Goal: Information Seeking & Learning: Learn about a topic

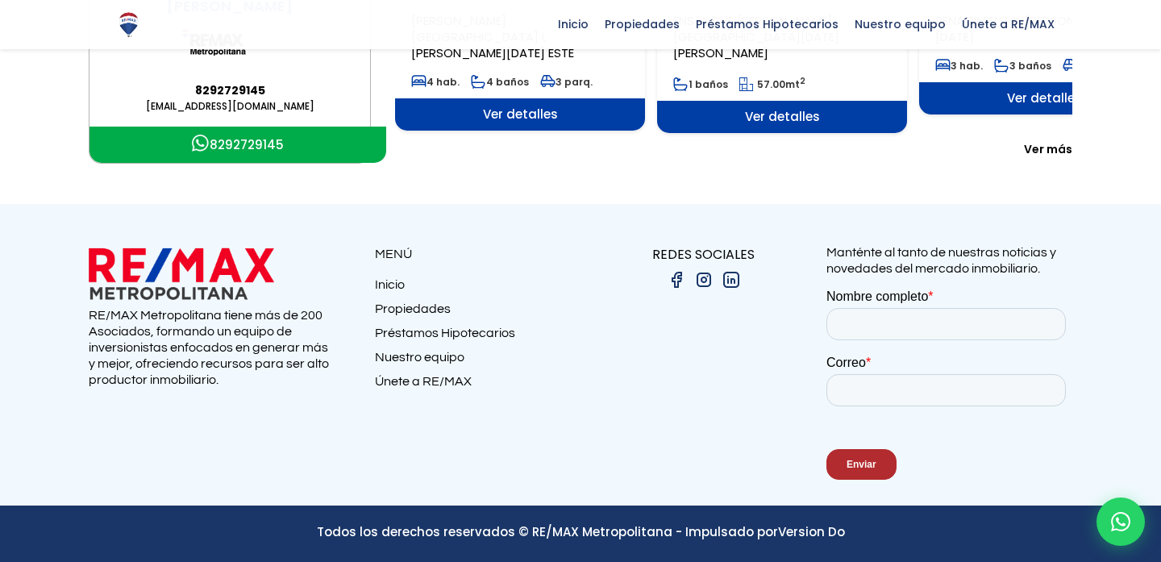
scroll to position [456, 0]
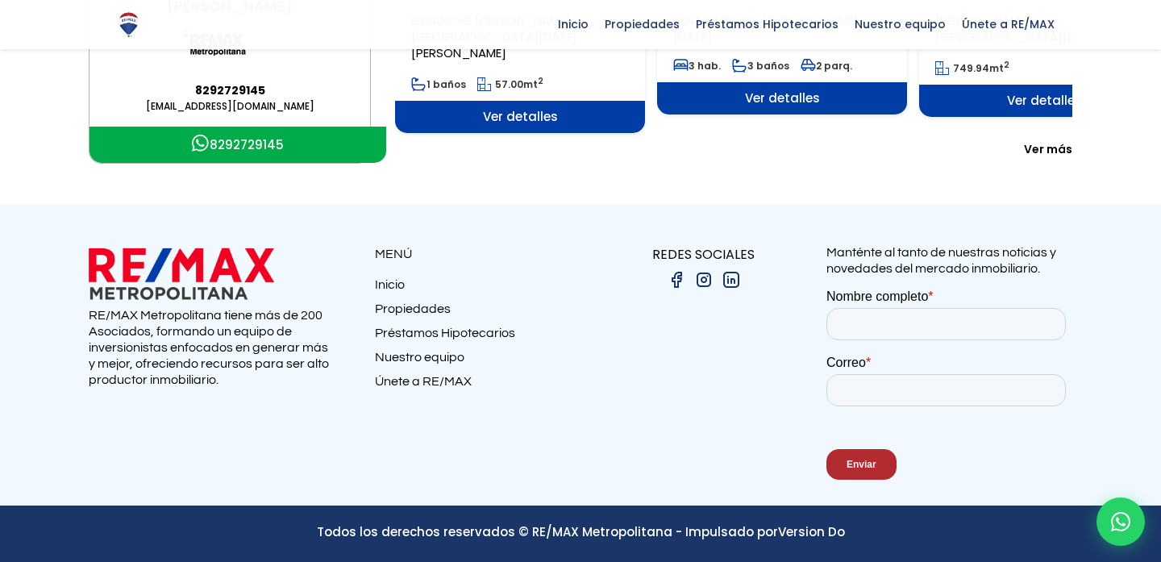
click at [432, 308] on link "Propiedades" at bounding box center [478, 313] width 206 height 24
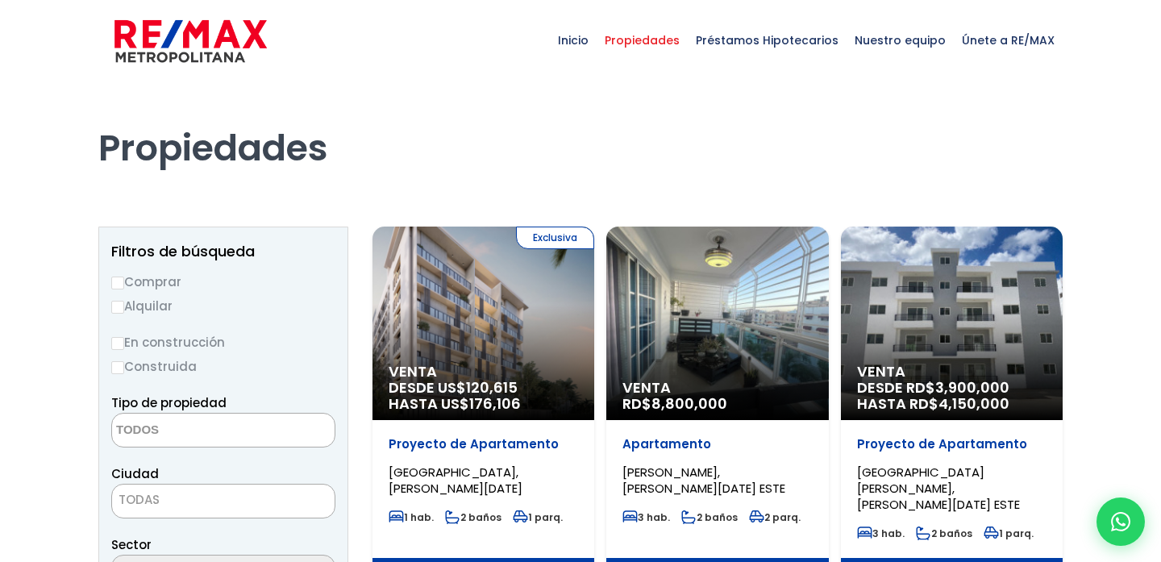
select select
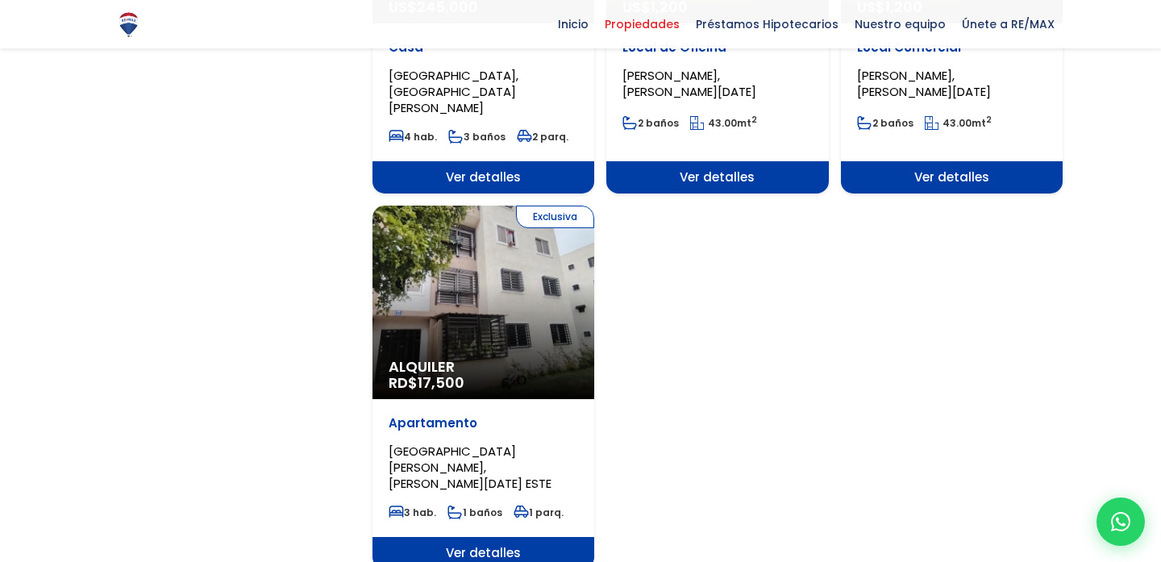
scroll to position [1898, 0]
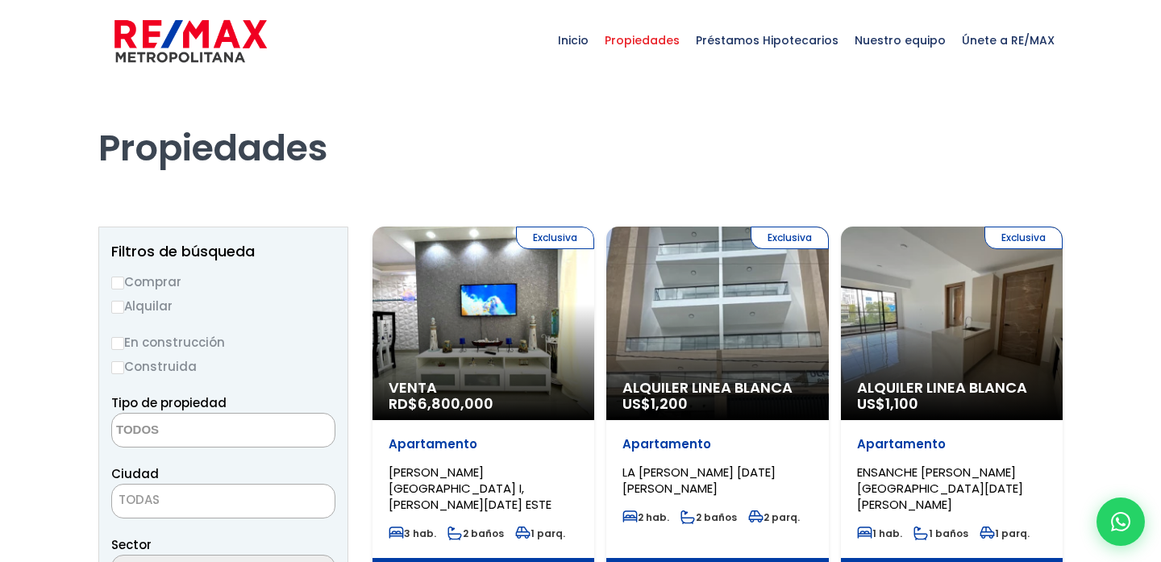
select select
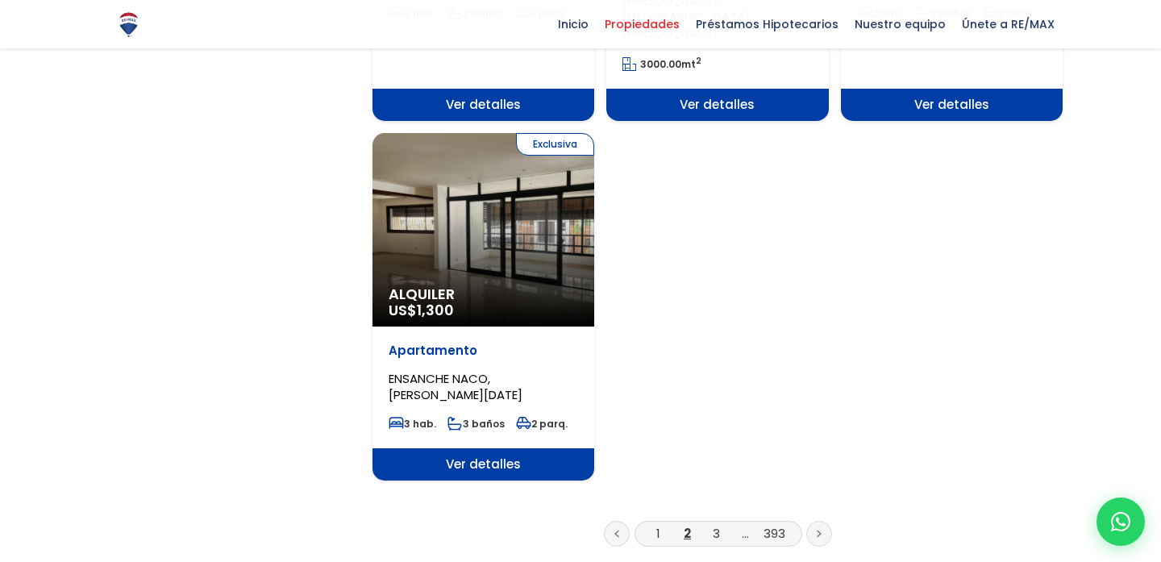
scroll to position [1961, 0]
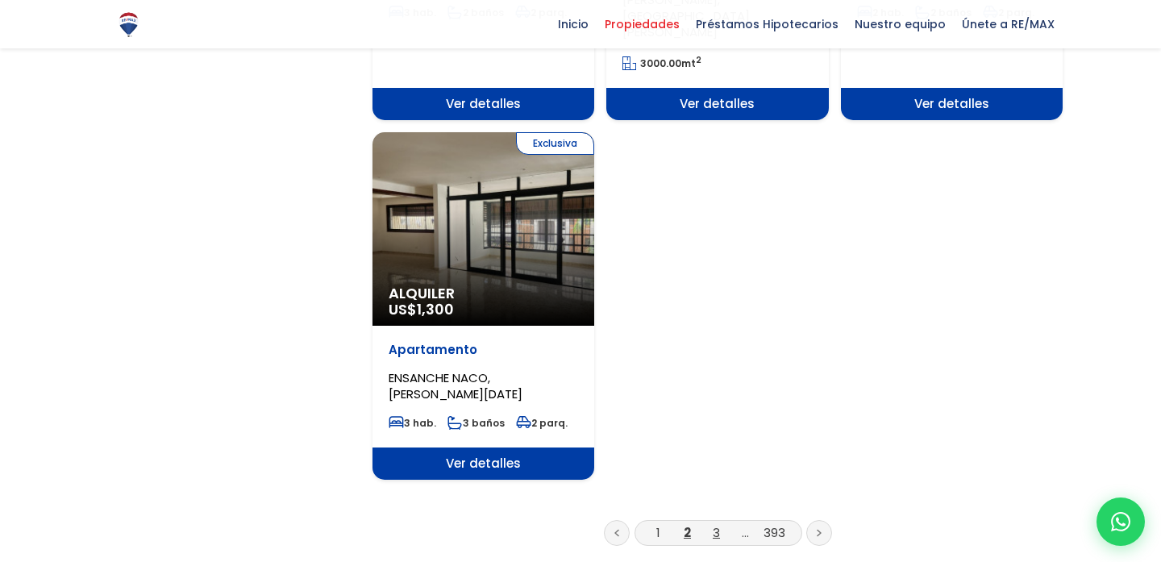
click at [715, 524] on link "3" at bounding box center [716, 532] width 7 height 17
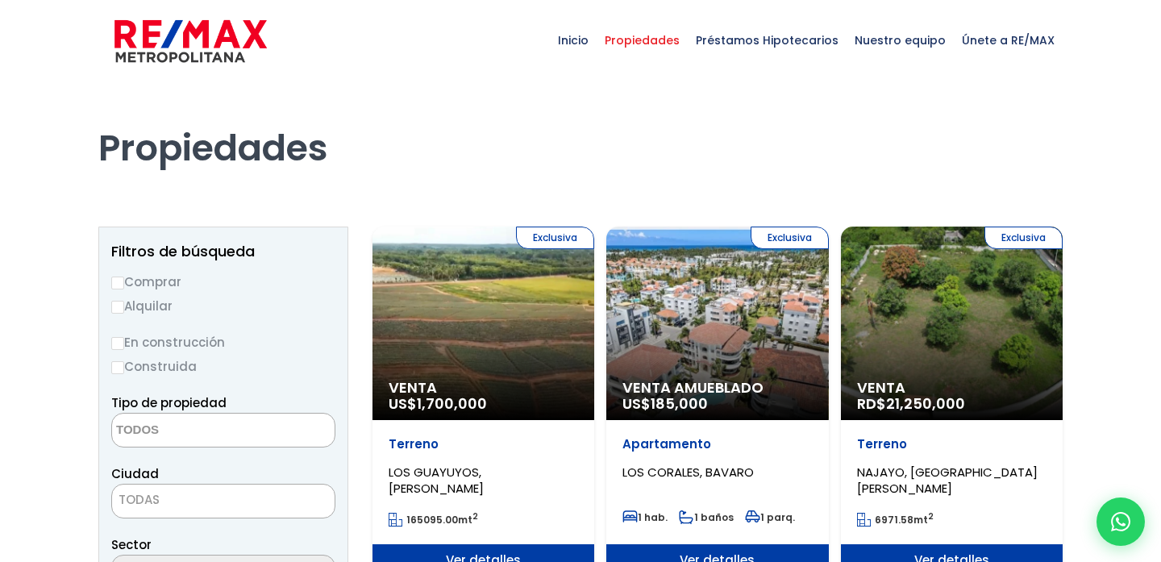
select select
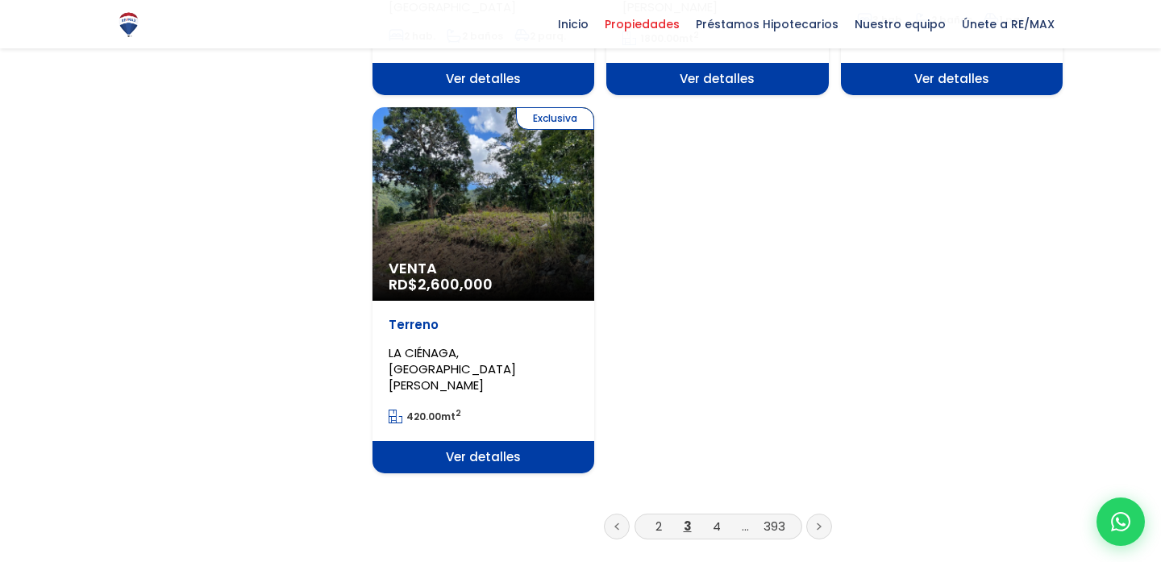
scroll to position [2075, 0]
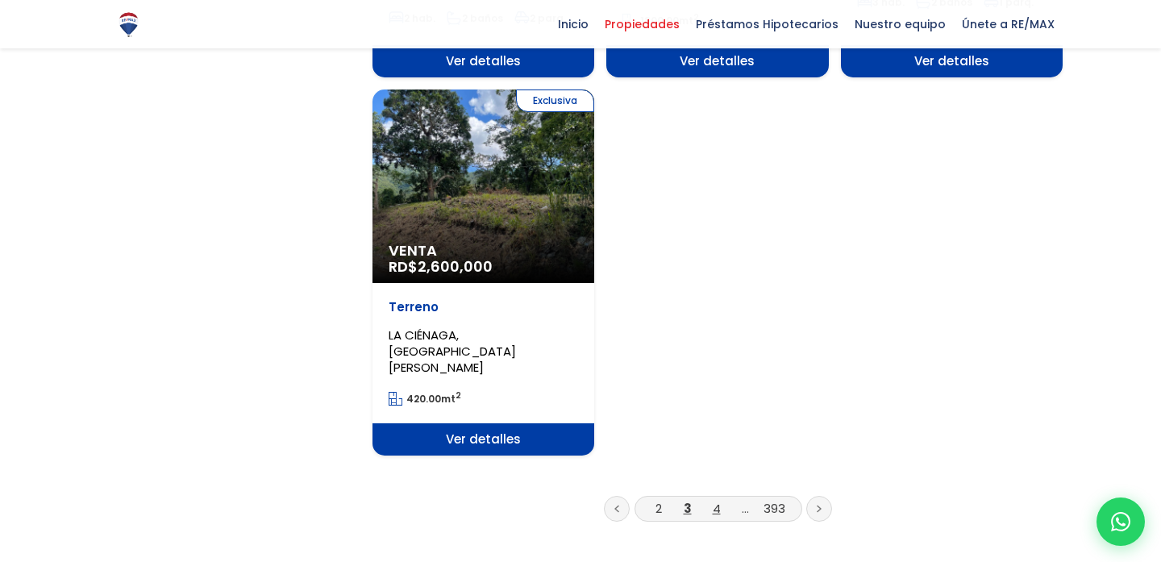
click at [718, 500] on link "4" at bounding box center [717, 508] width 8 height 17
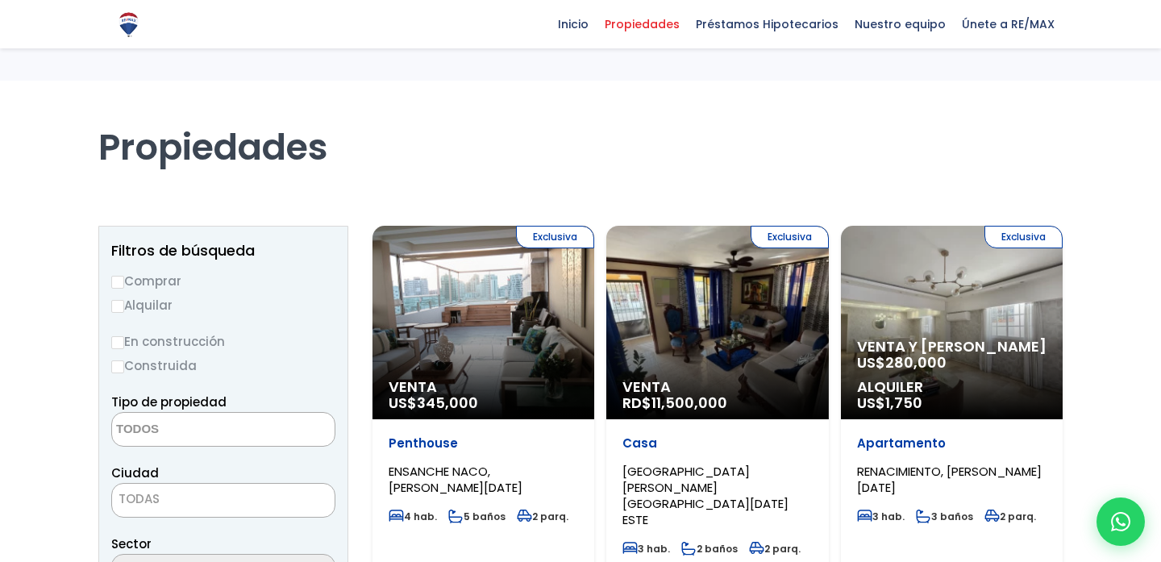
select select
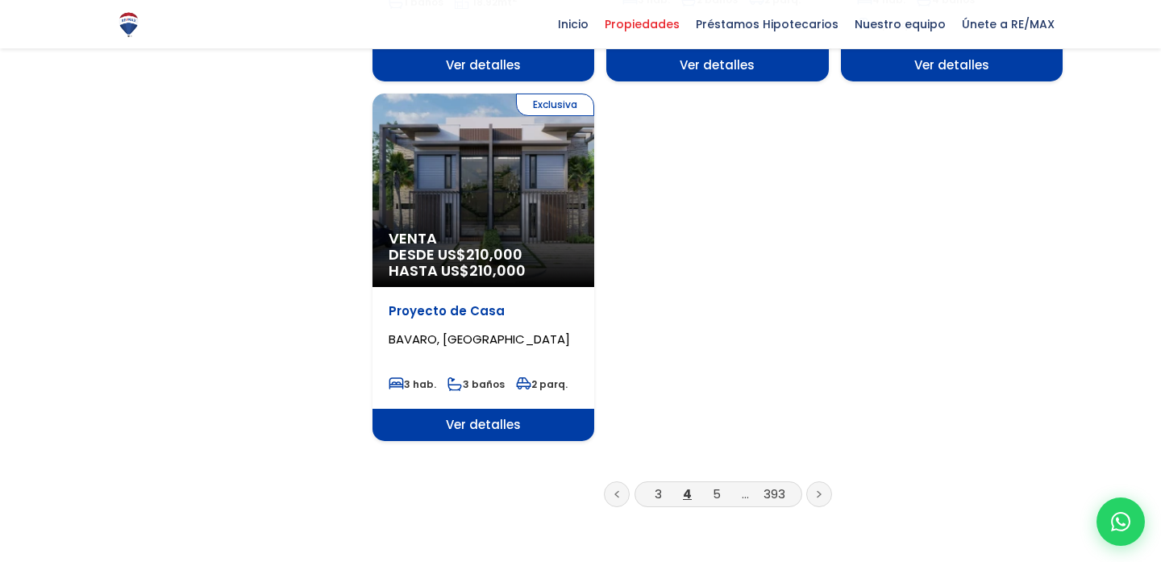
scroll to position [2058, 0]
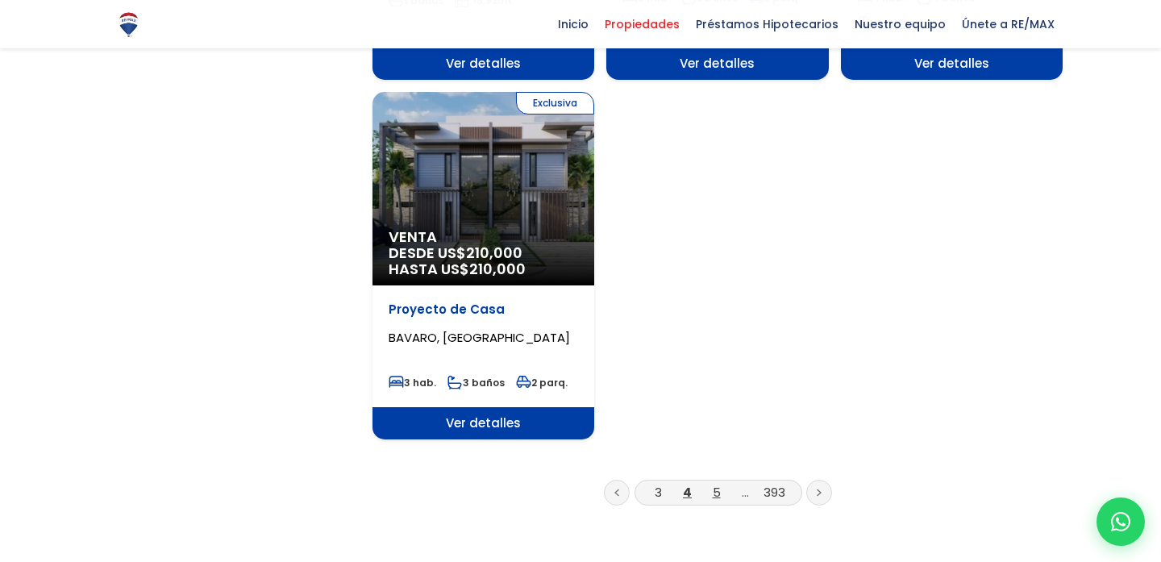
click at [715, 484] on link "5" at bounding box center [717, 492] width 8 height 17
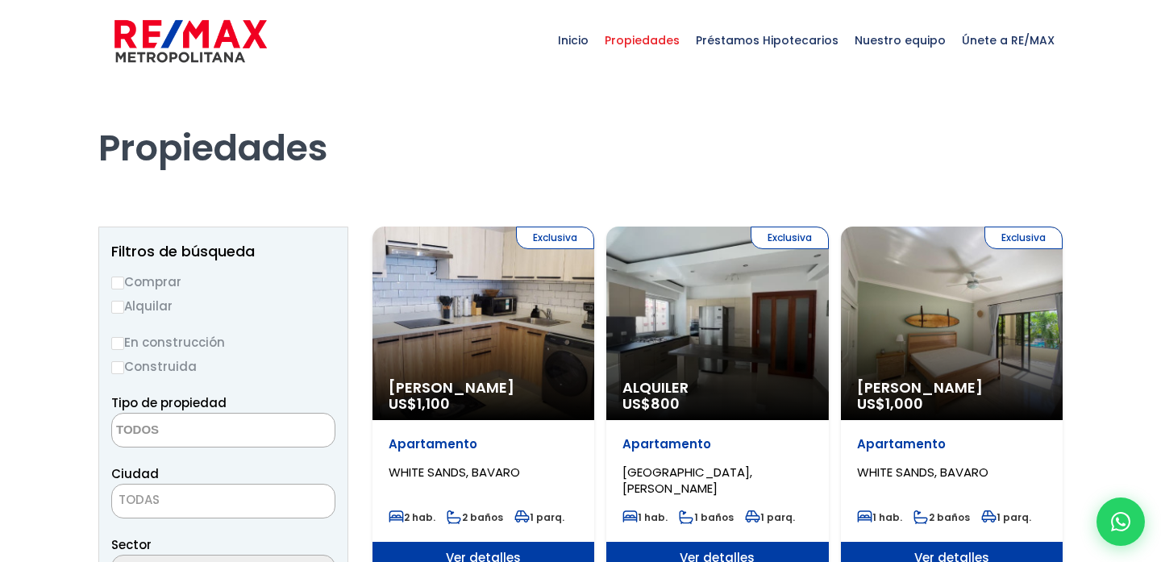
select select
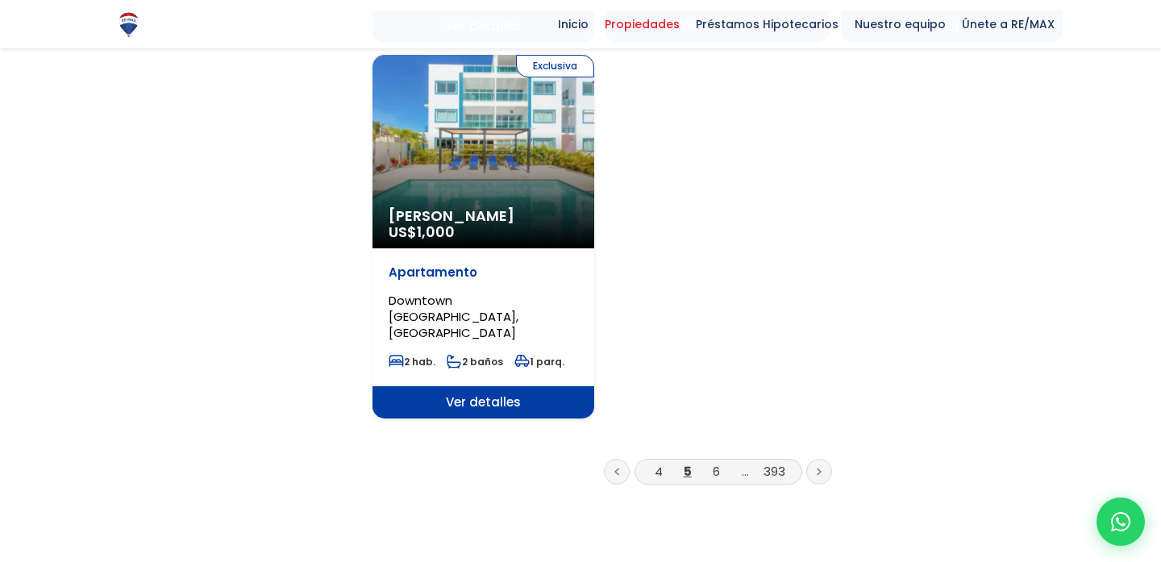
scroll to position [2048, 0]
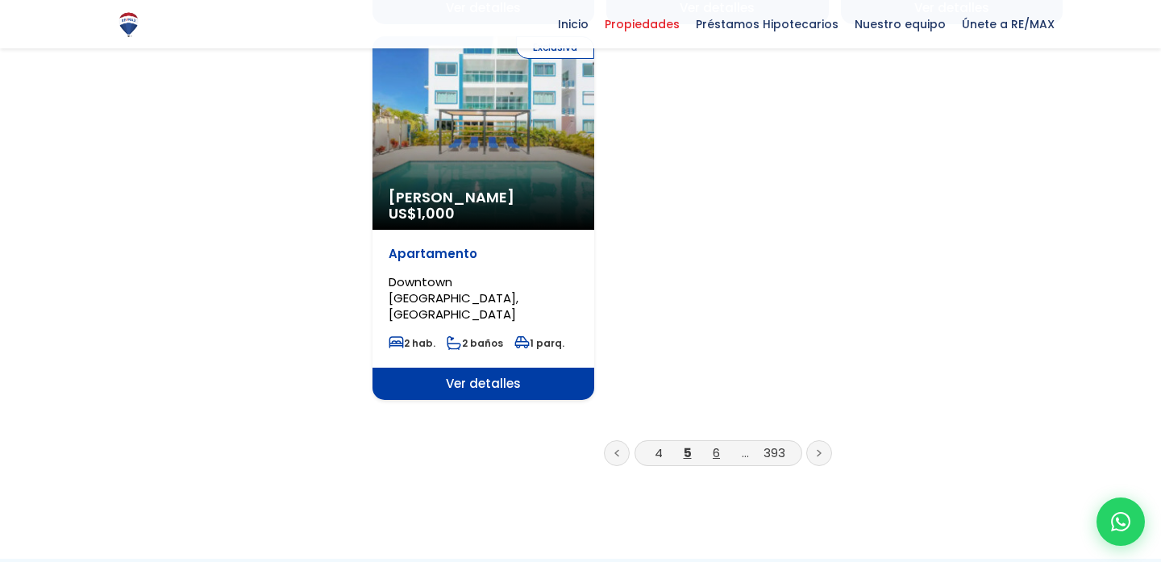
click at [716, 444] on link "6" at bounding box center [716, 452] width 7 height 17
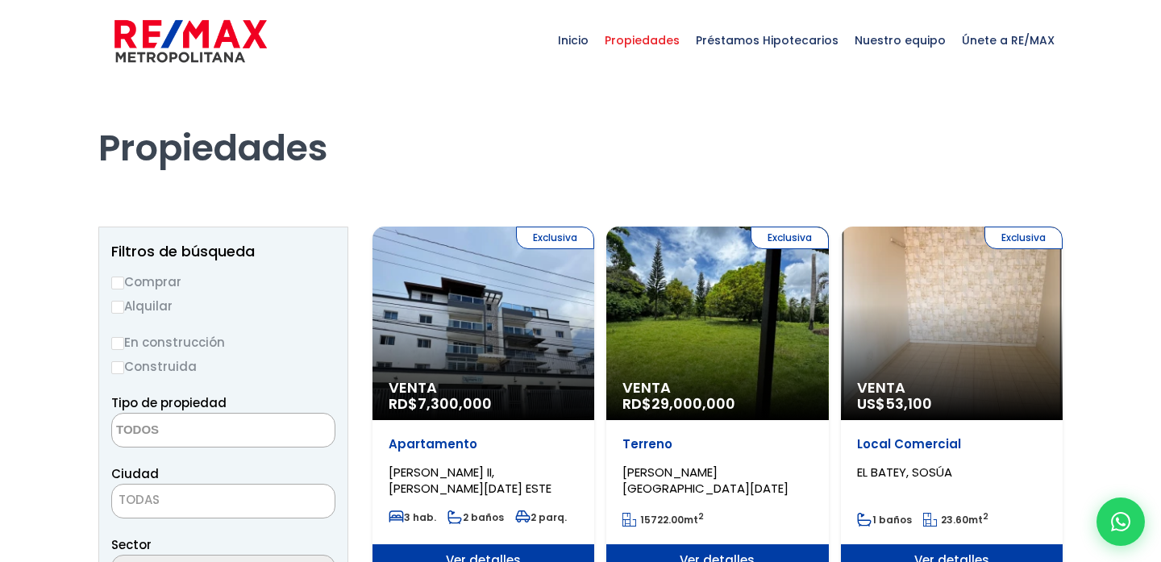
select select
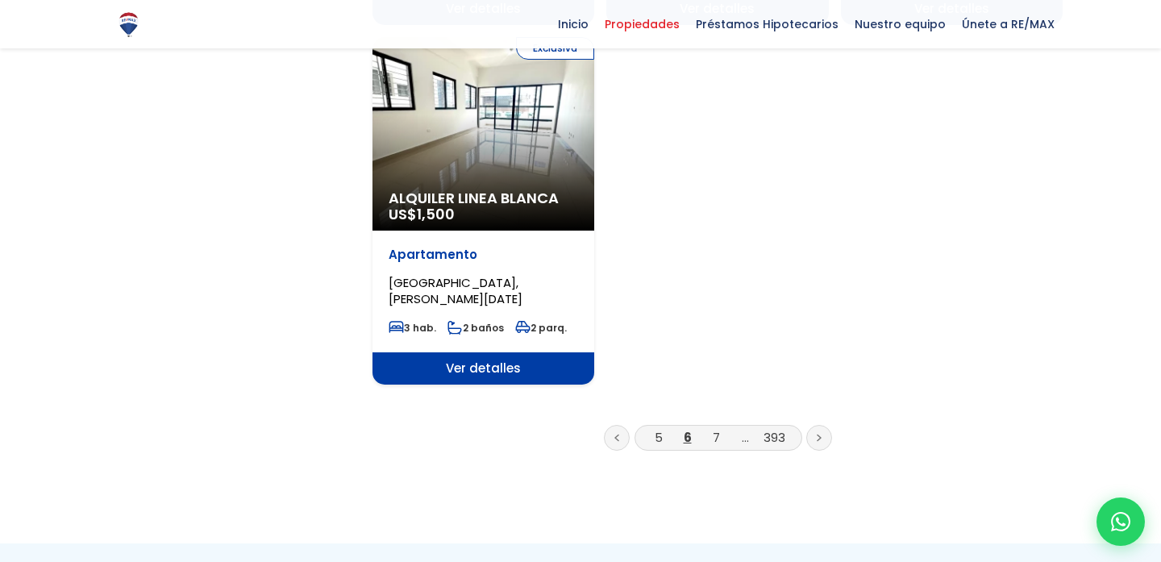
scroll to position [2118, 0]
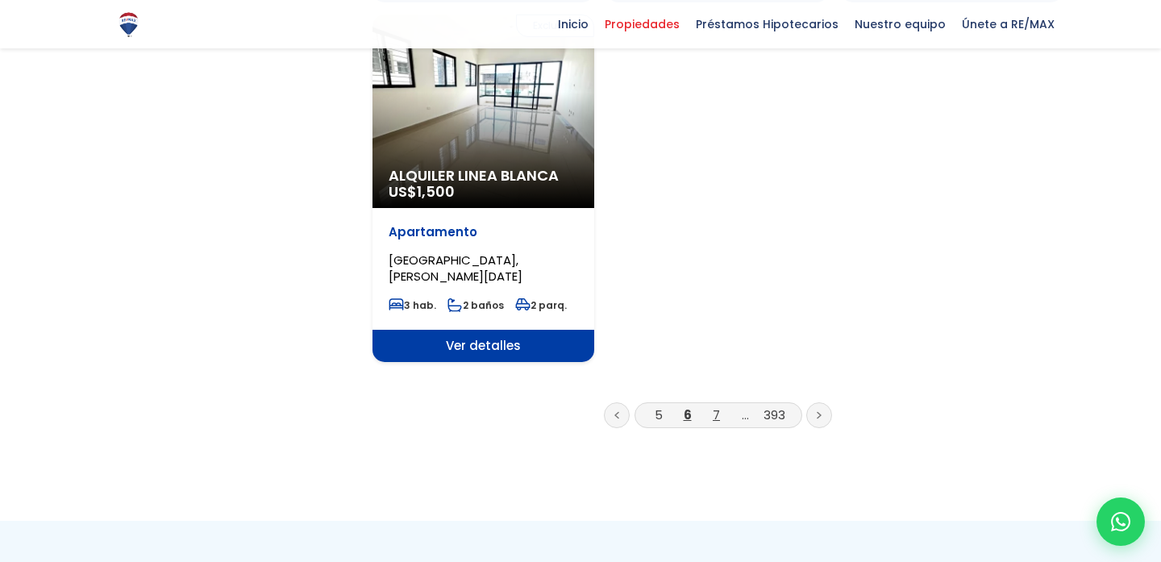
click at [718, 406] on link "7" at bounding box center [716, 414] width 7 height 17
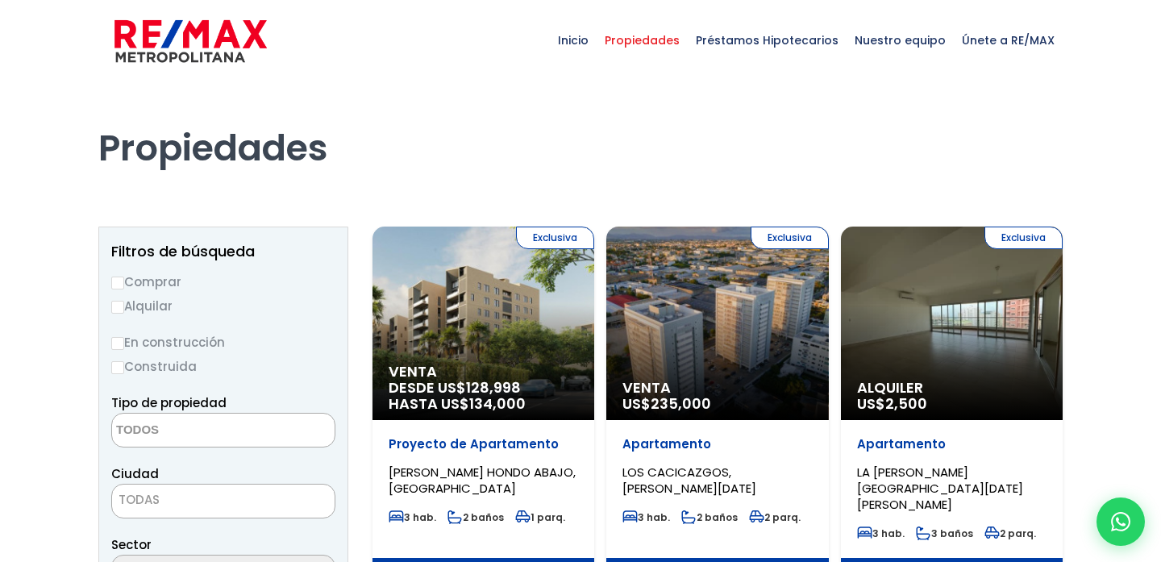
select select
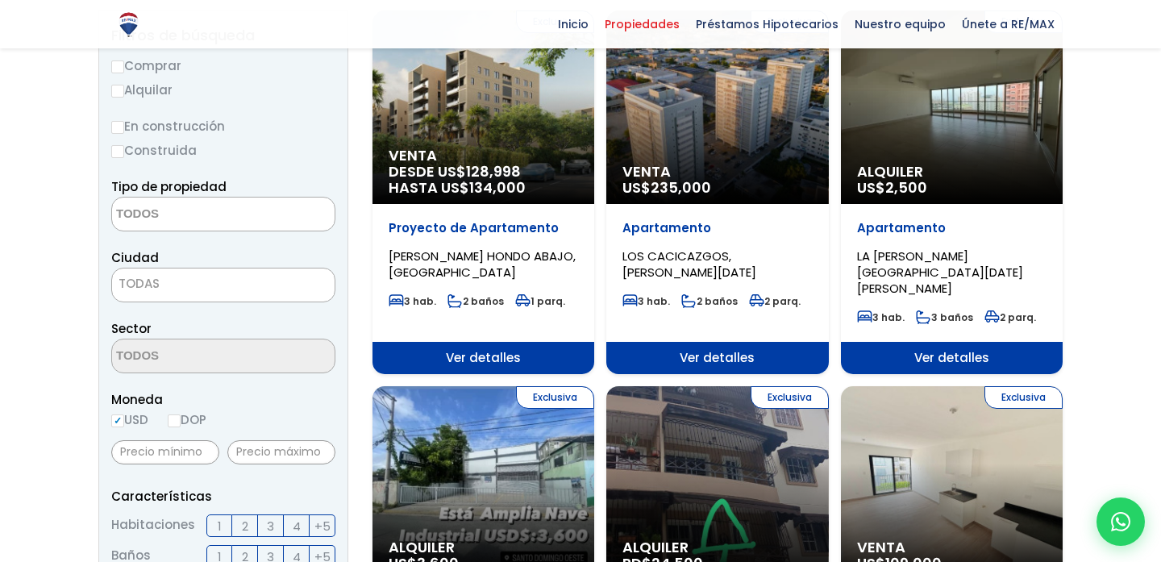
scroll to position [230, 0]
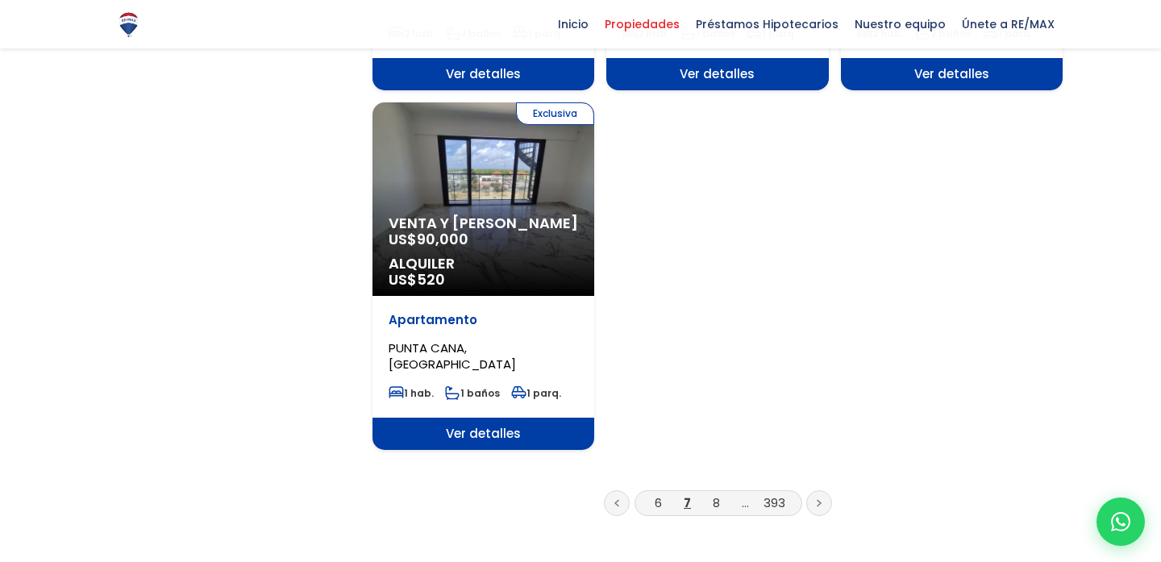
scroll to position [1985, 0]
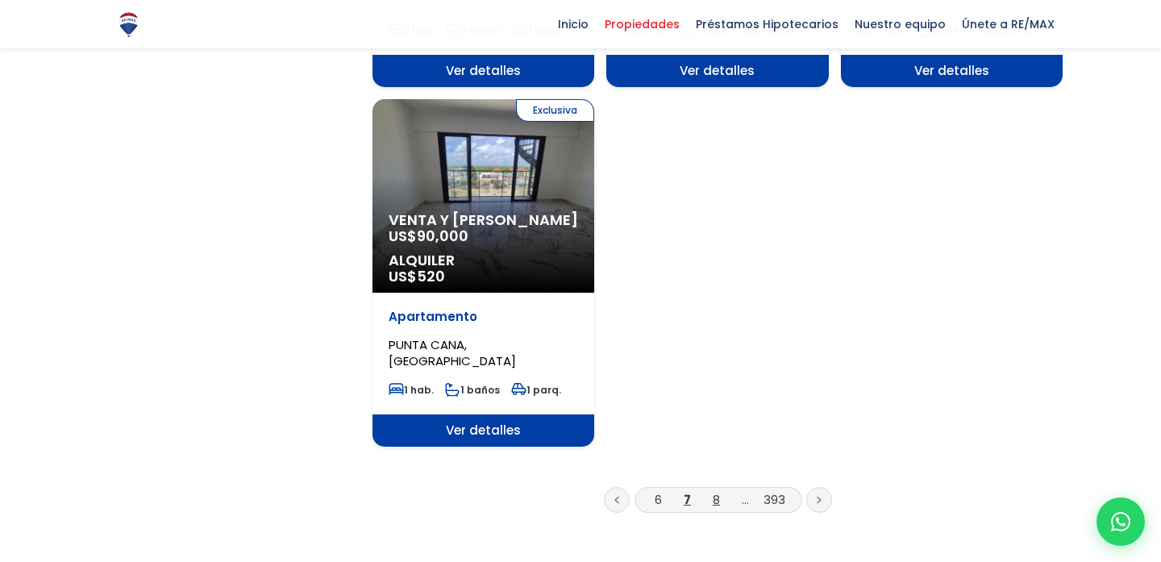
click at [717, 491] on link "8" at bounding box center [716, 499] width 7 height 17
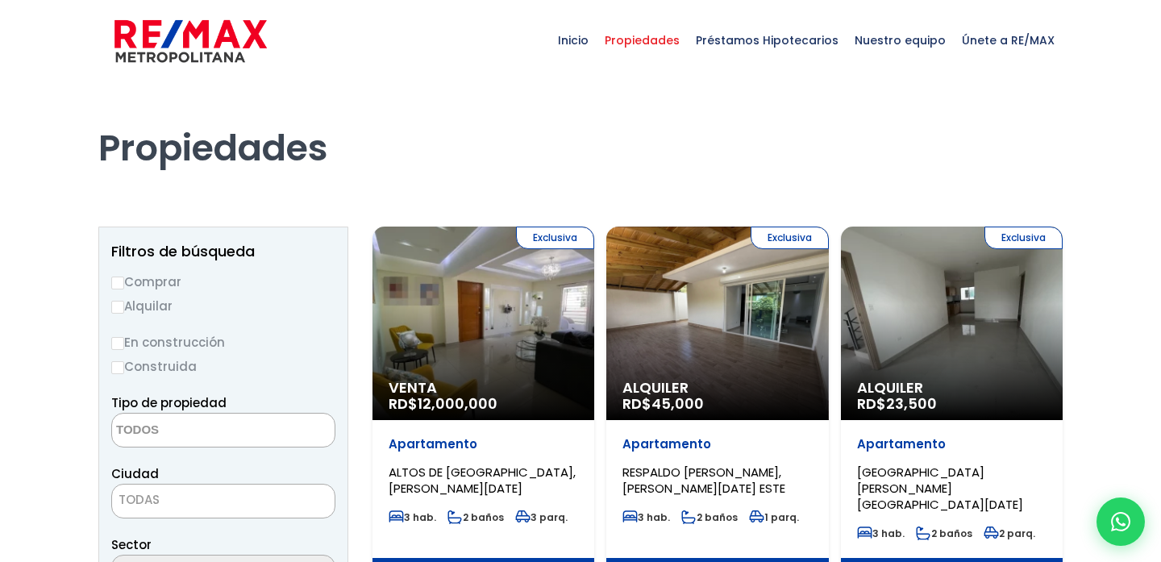
select select
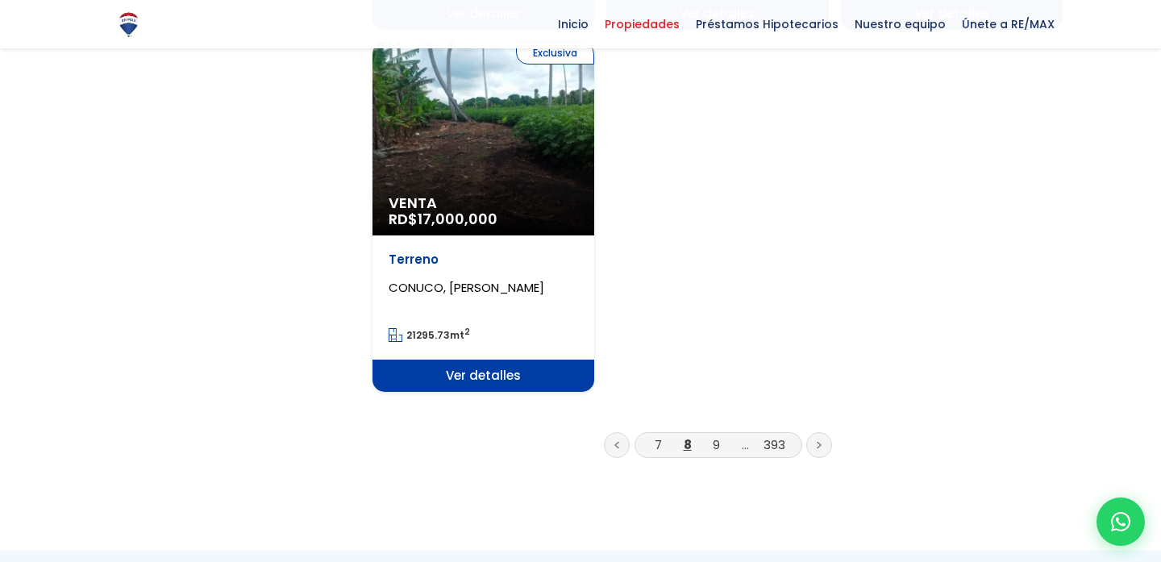
scroll to position [2069, 0]
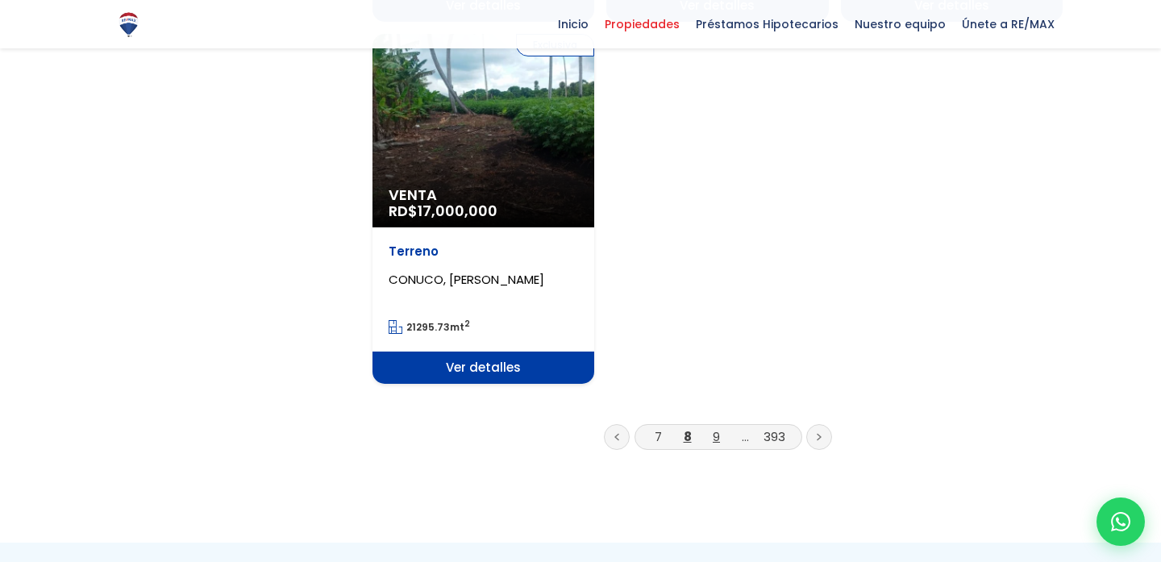
click at [715, 428] on link "9" at bounding box center [716, 436] width 7 height 17
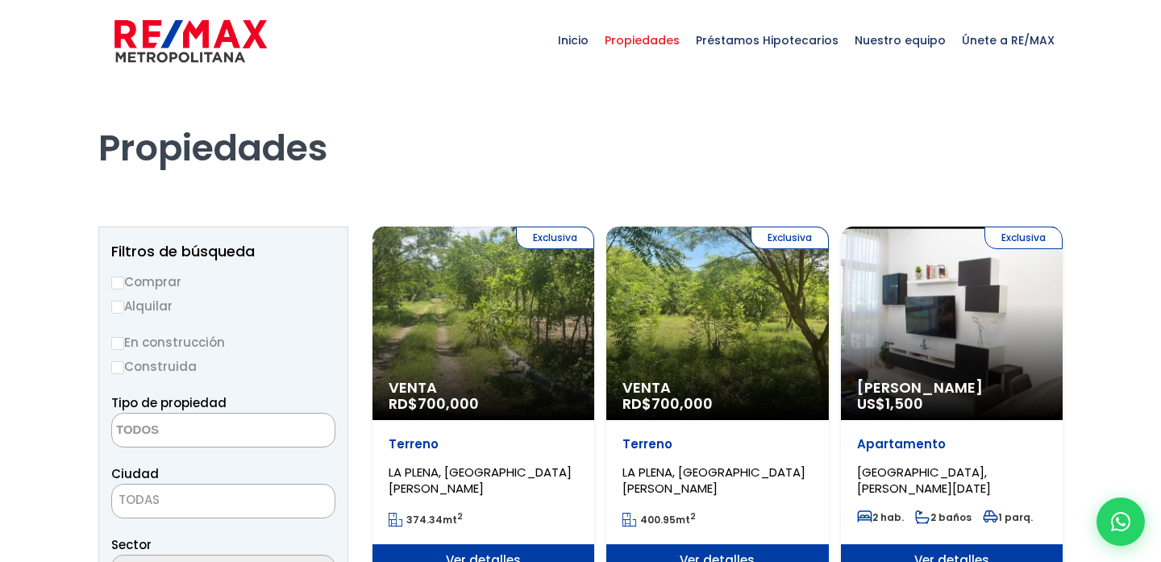
select select
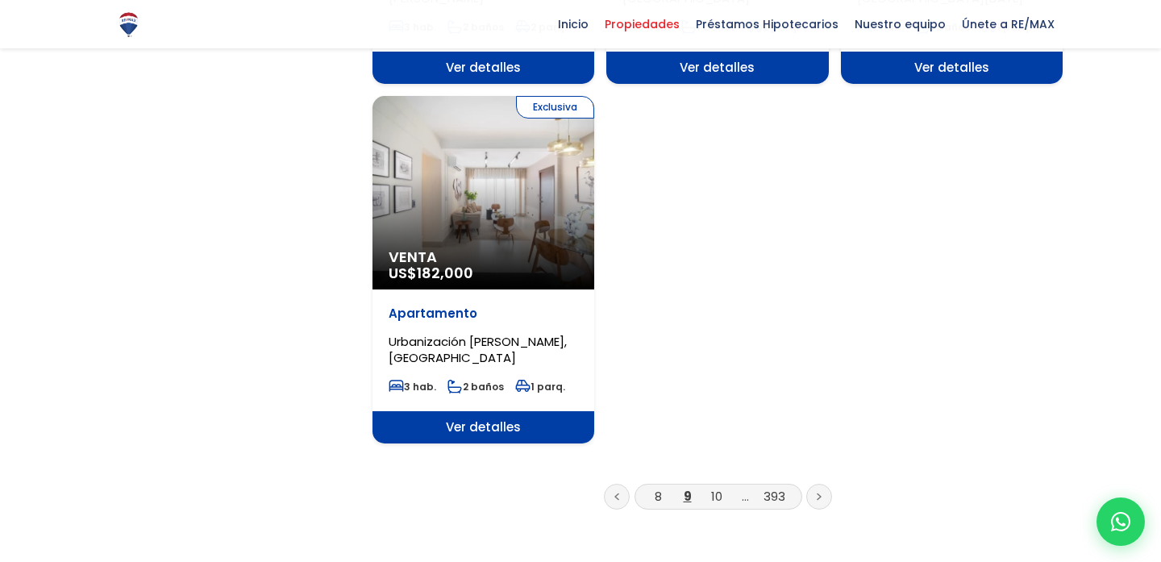
scroll to position [2012, 0]
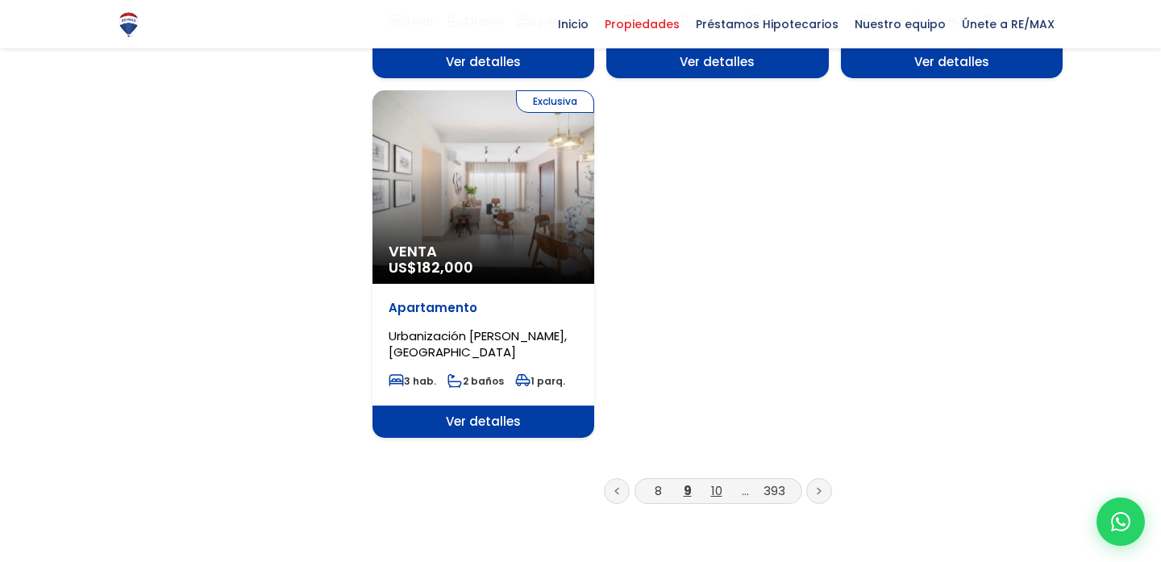
click at [715, 482] on link "10" at bounding box center [716, 490] width 11 height 17
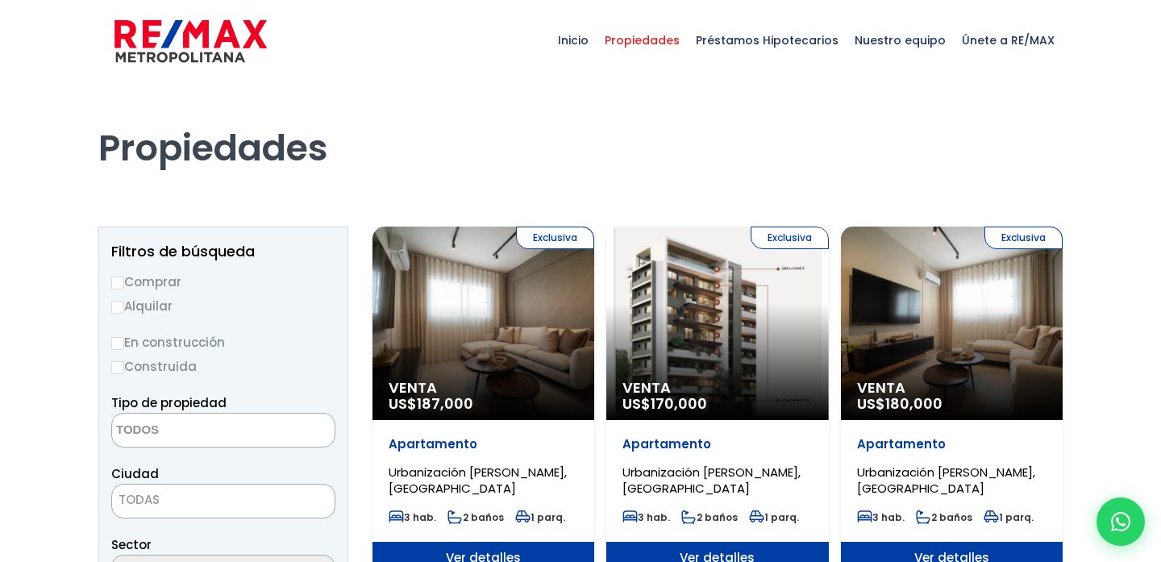
select select
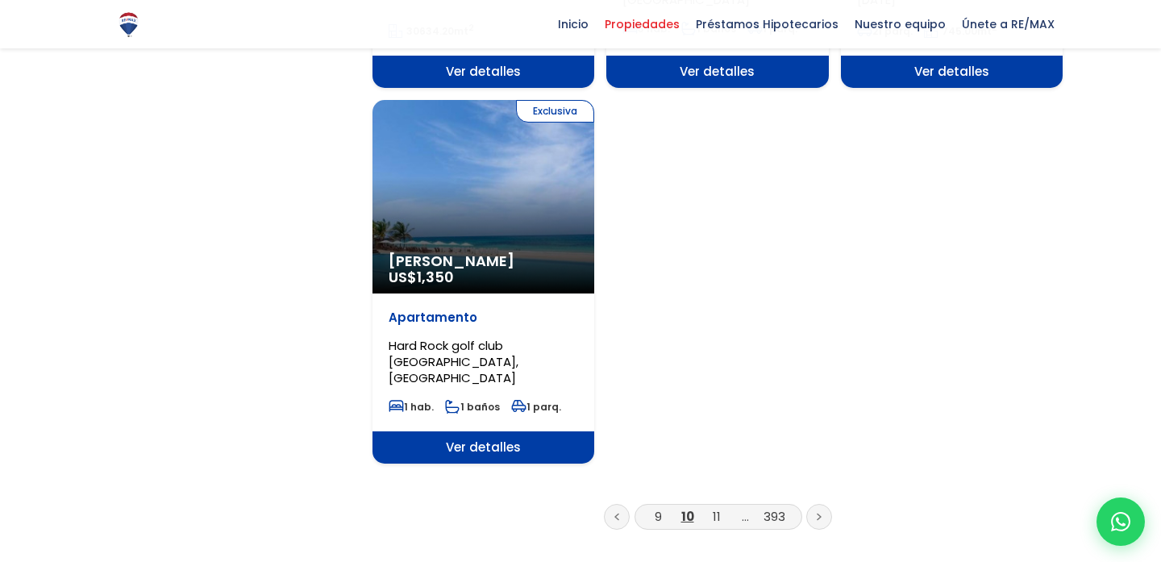
scroll to position [2025, 0]
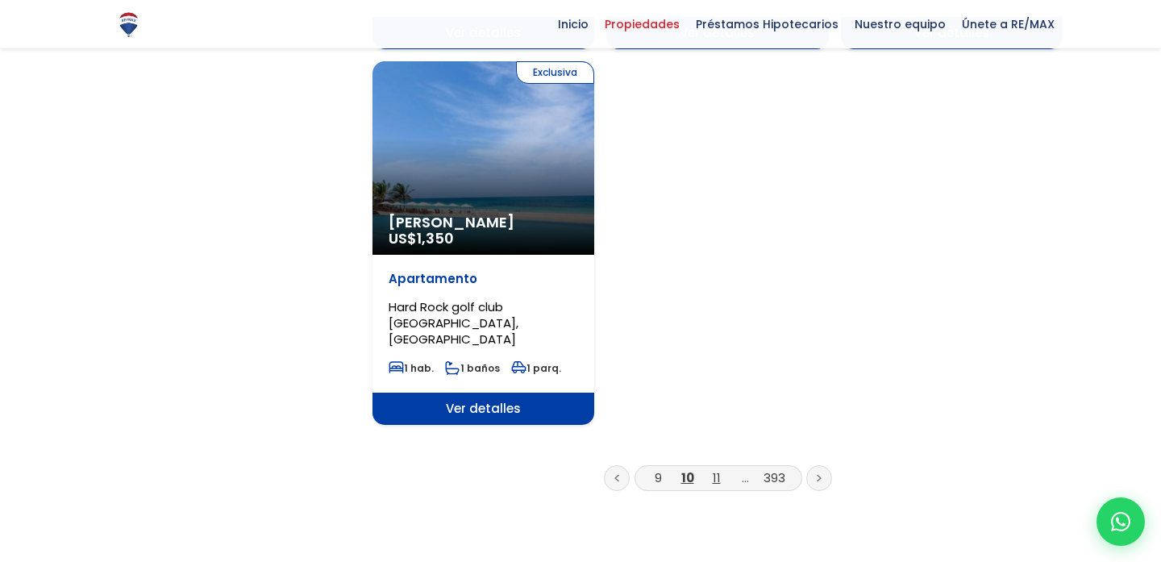
click at [717, 469] on link "11" at bounding box center [717, 477] width 8 height 17
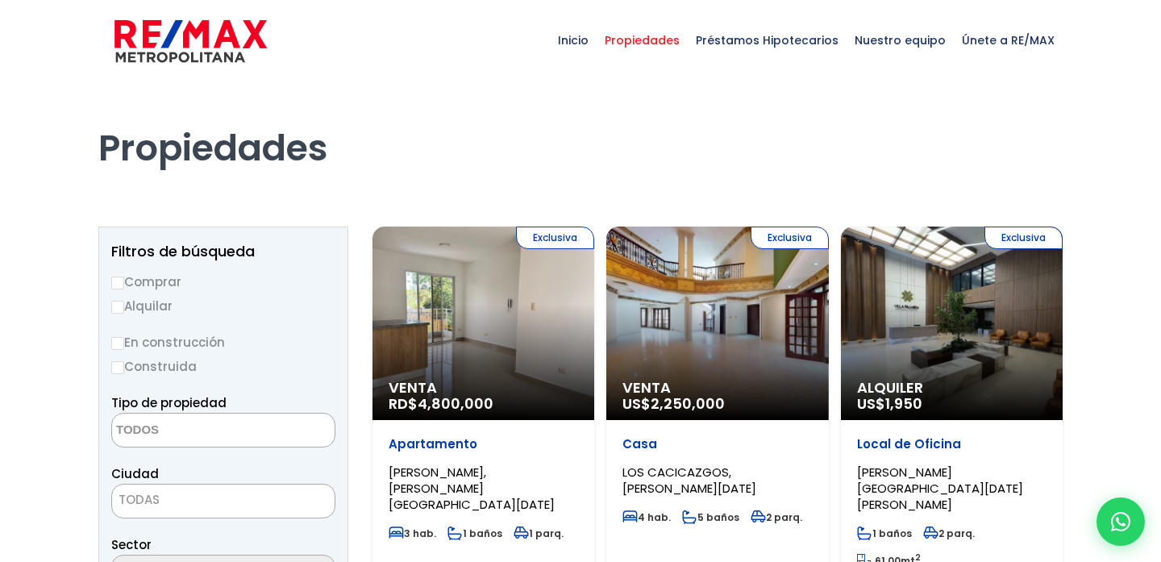
select select
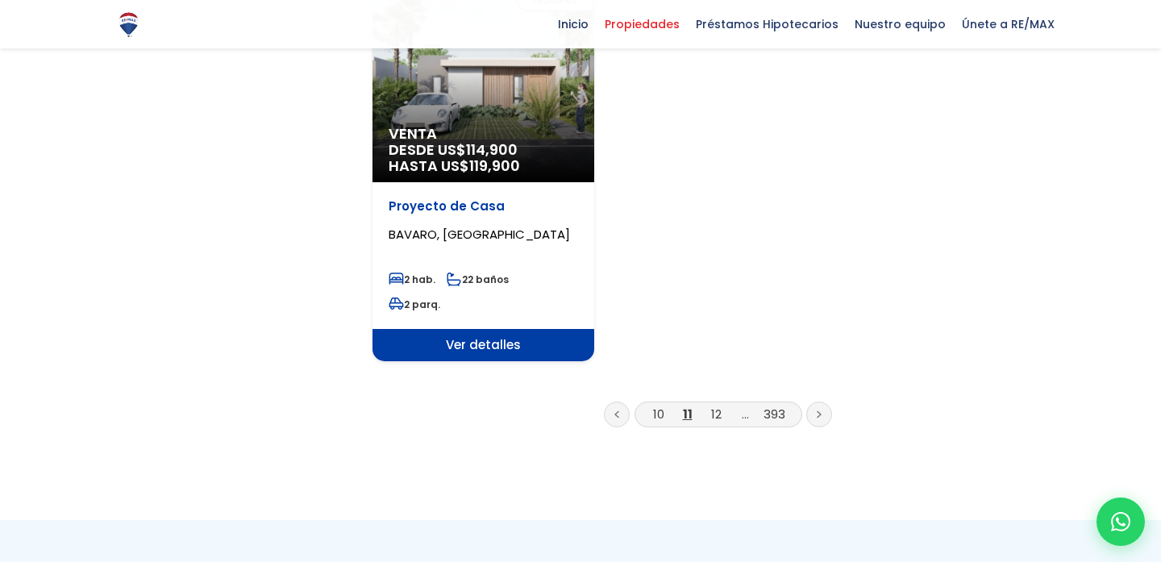
scroll to position [2189, 0]
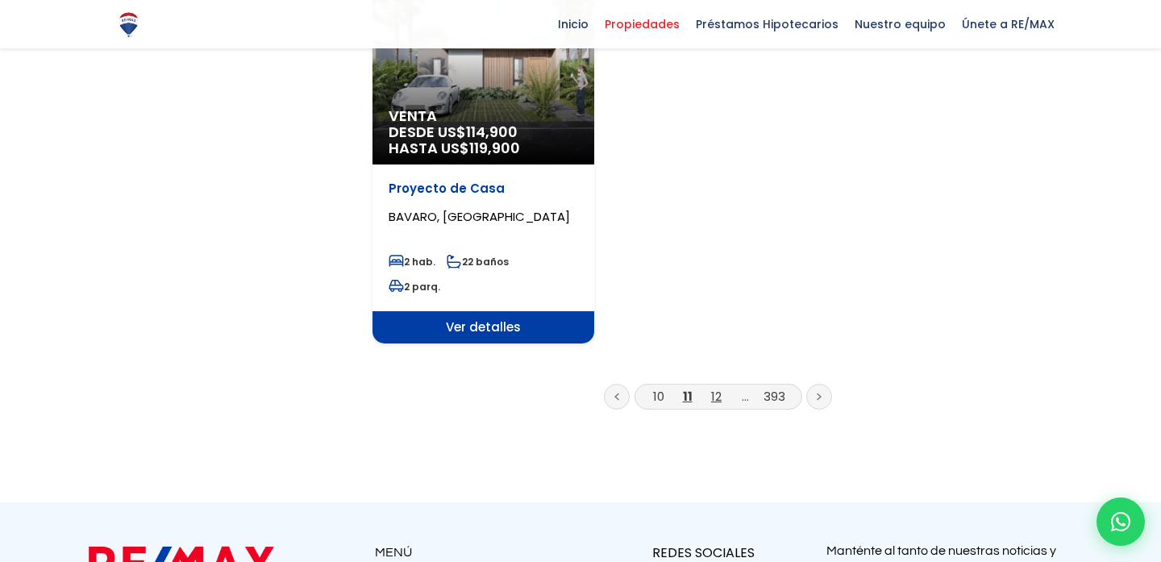
click at [715, 388] on link "12" at bounding box center [716, 396] width 10 height 17
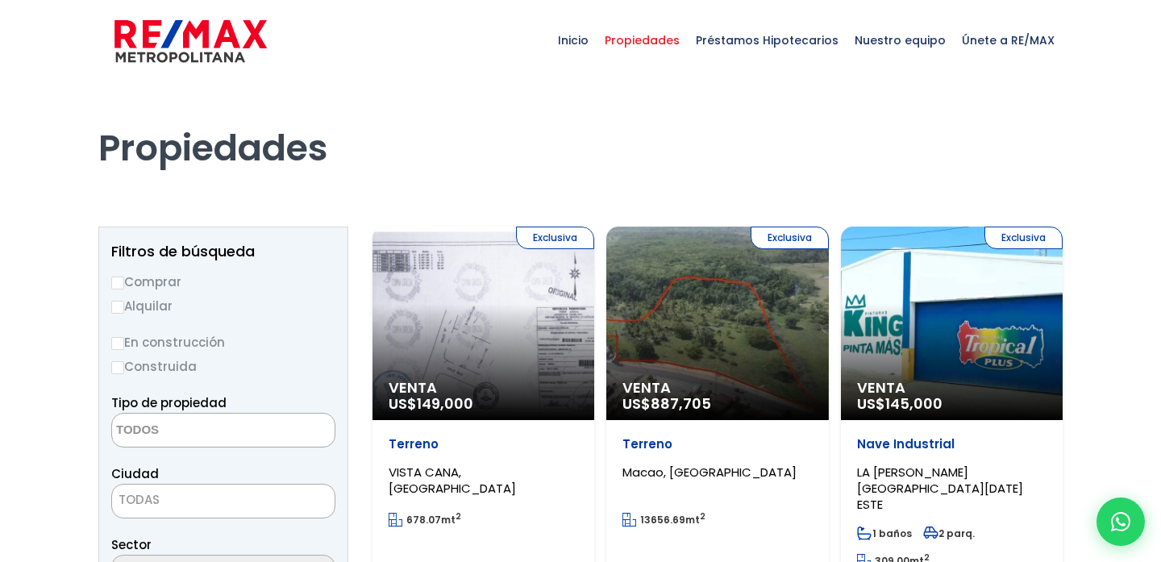
select select
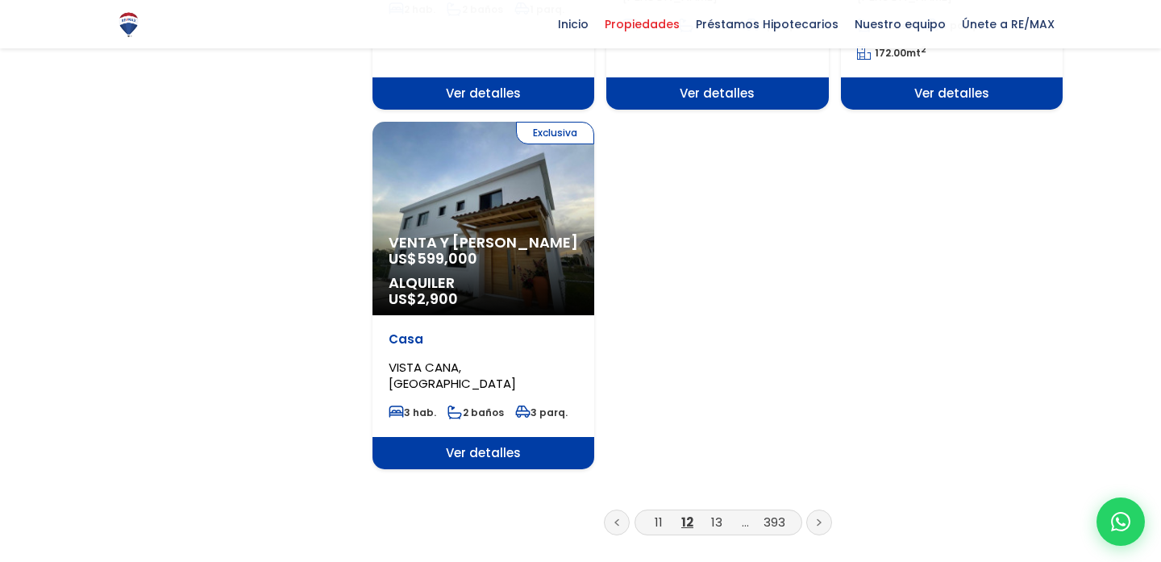
scroll to position [2025, 0]
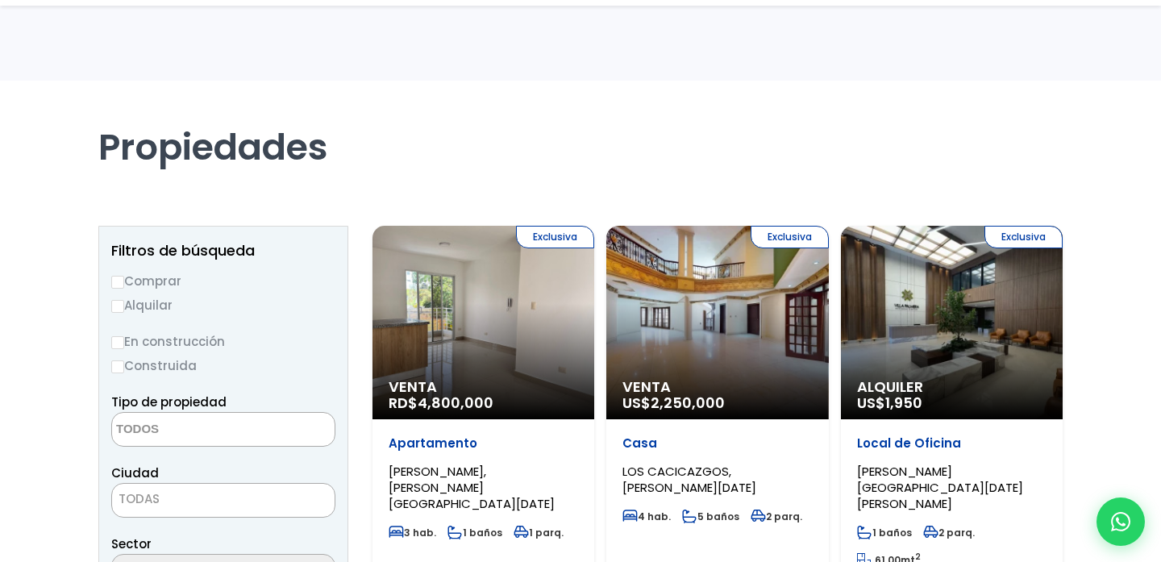
select select
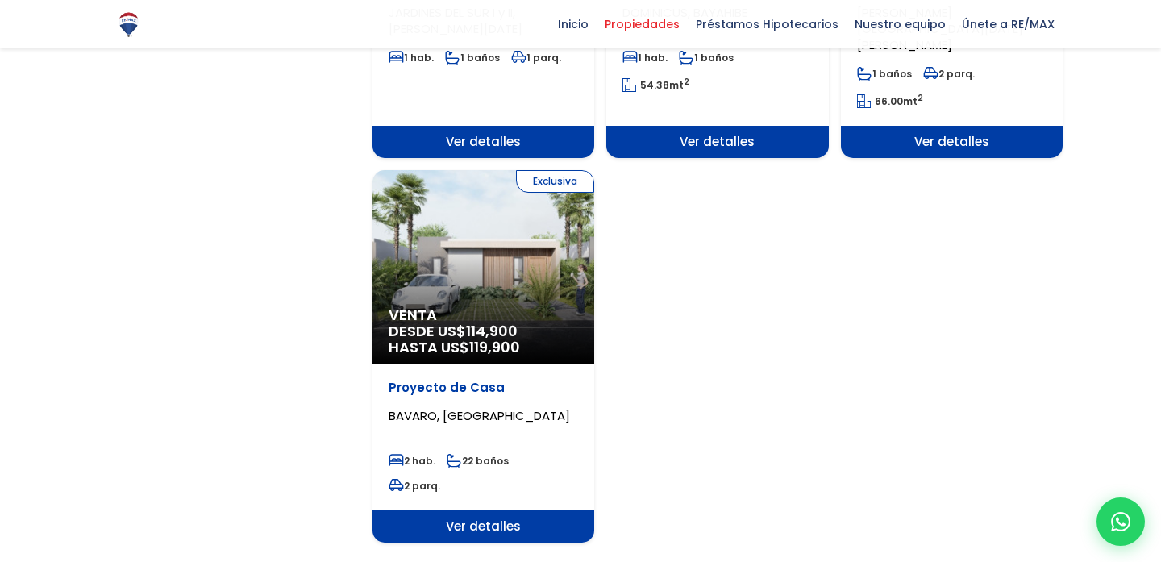
scroll to position [2020, 0]
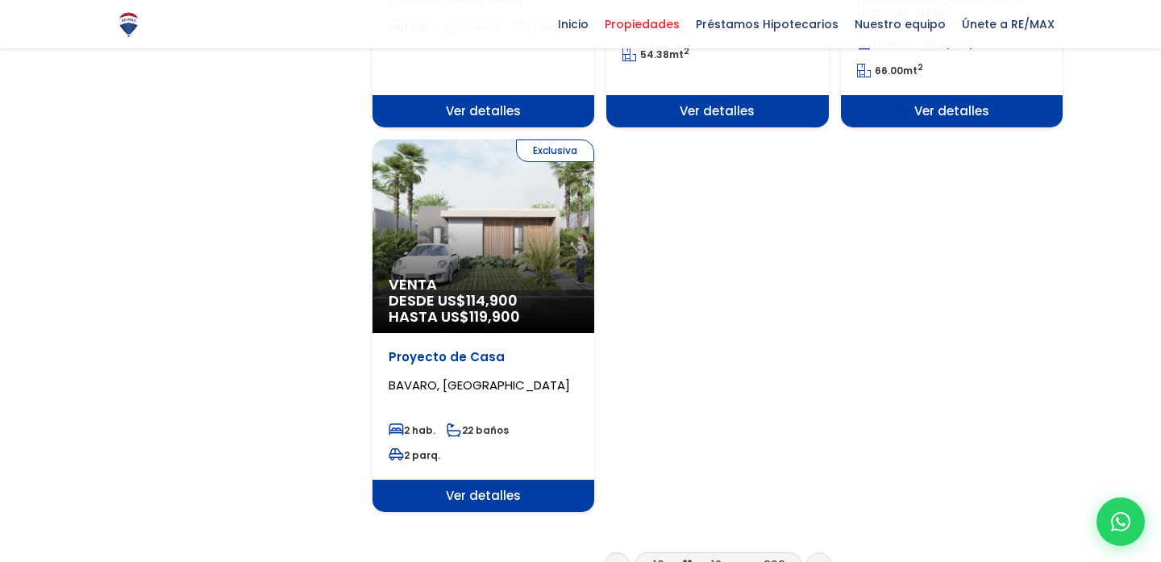
click at [713, 556] on link "12" at bounding box center [716, 564] width 10 height 17
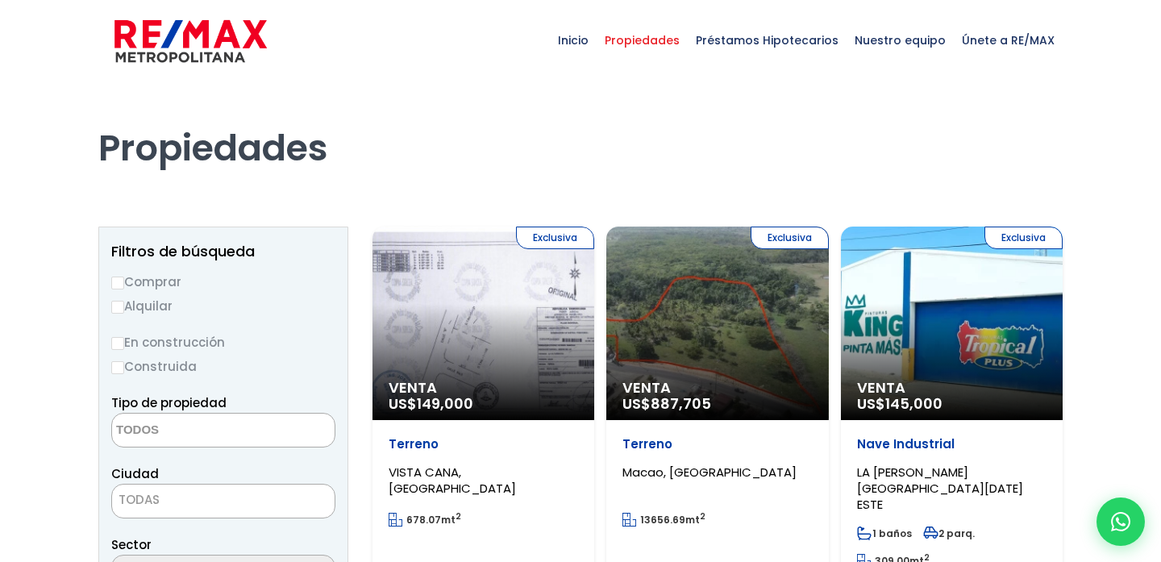
select select
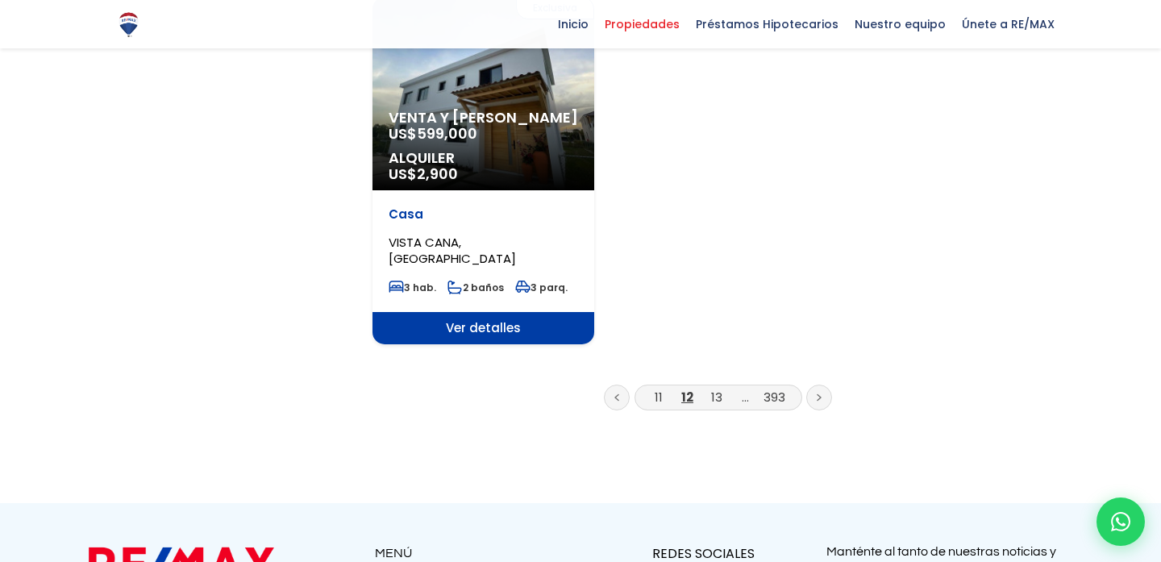
scroll to position [2158, 0]
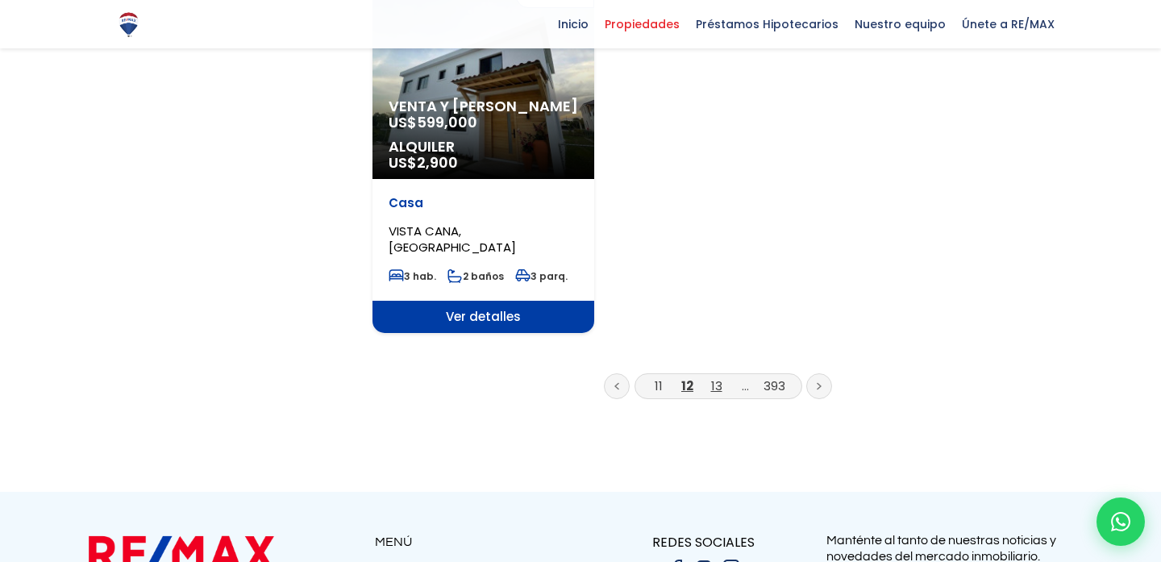
click at [714, 377] on link "13" at bounding box center [716, 385] width 11 height 17
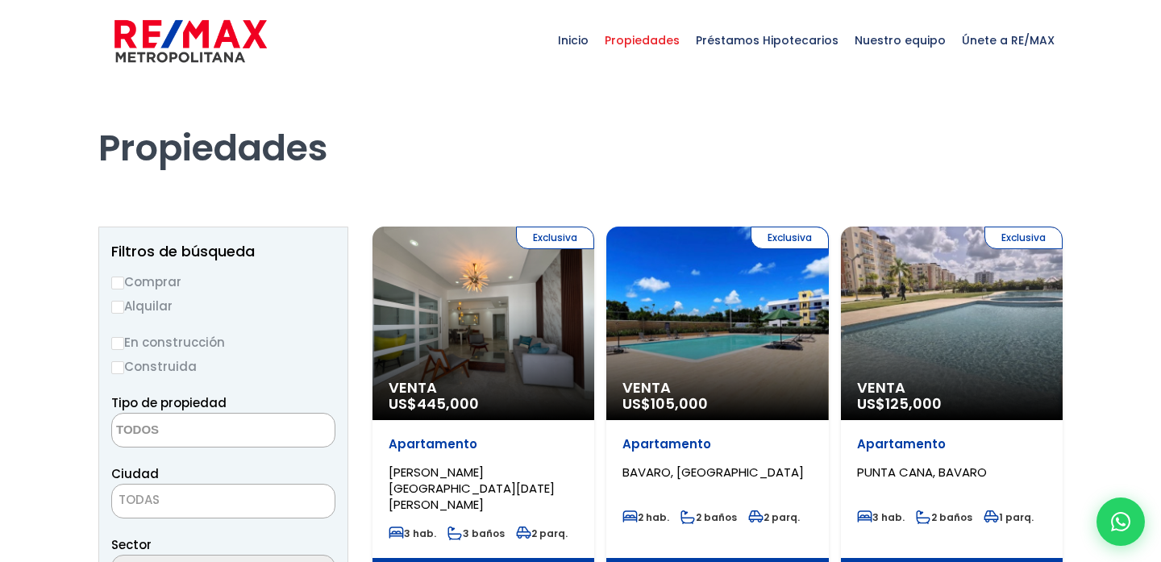
select select
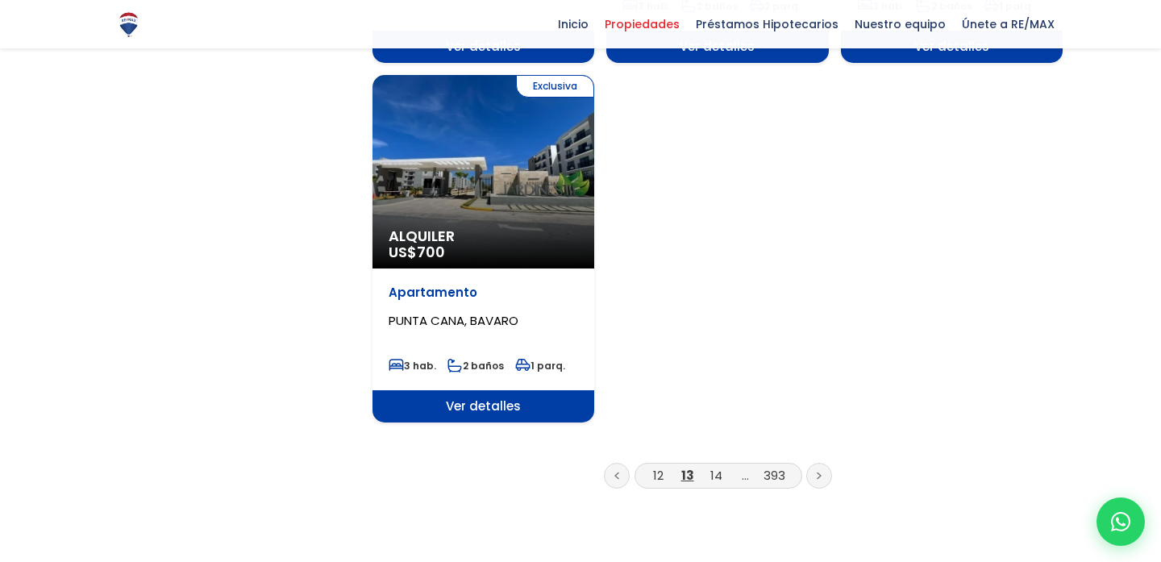
scroll to position [2058, 0]
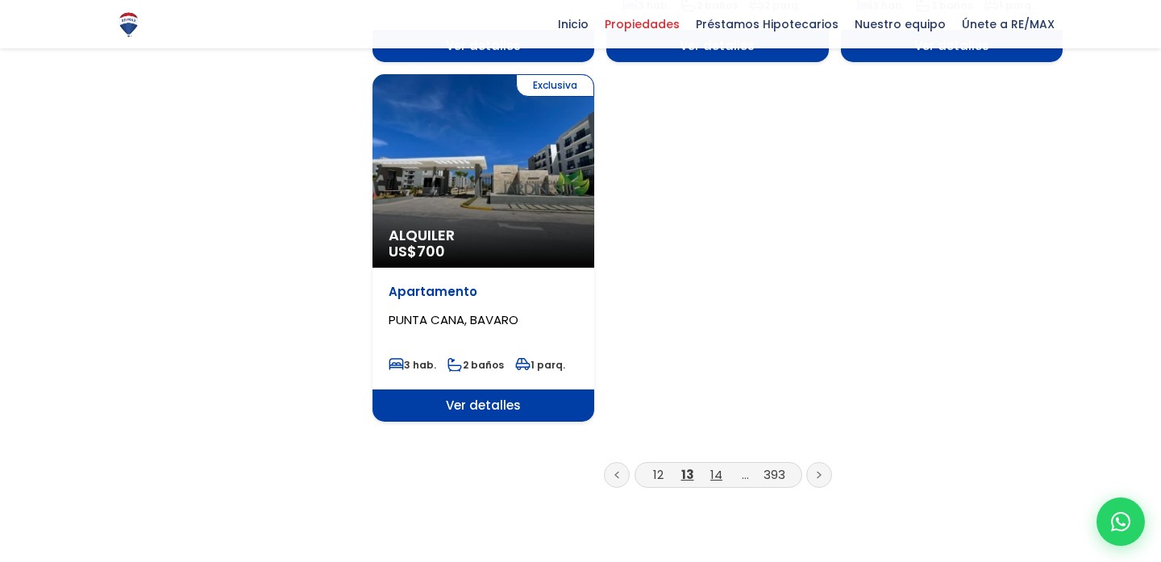
click at [715, 466] on link "14" at bounding box center [716, 474] width 12 height 17
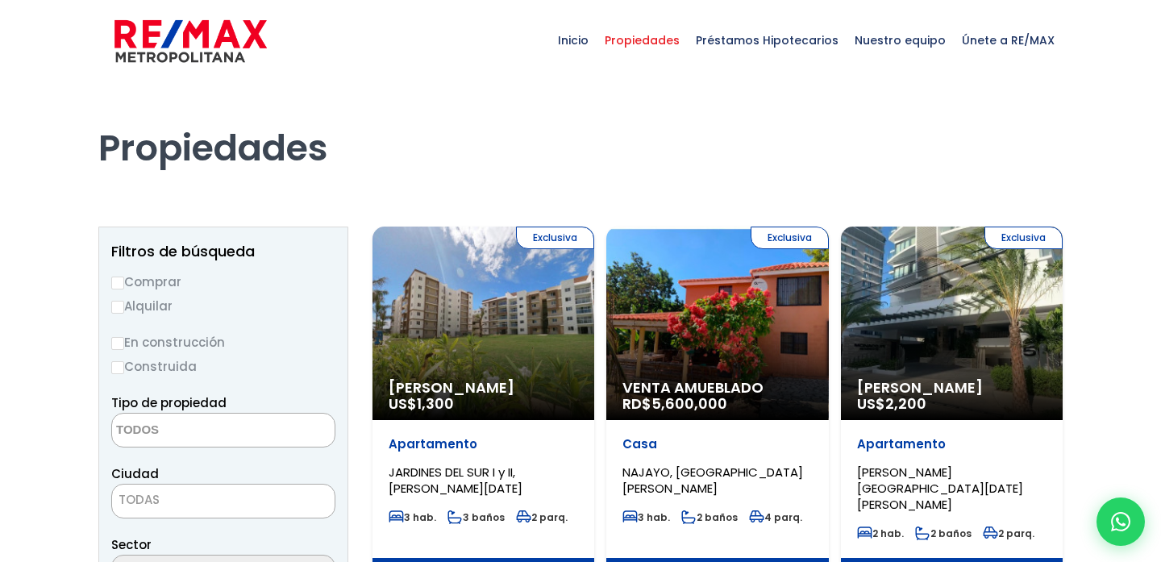
select select
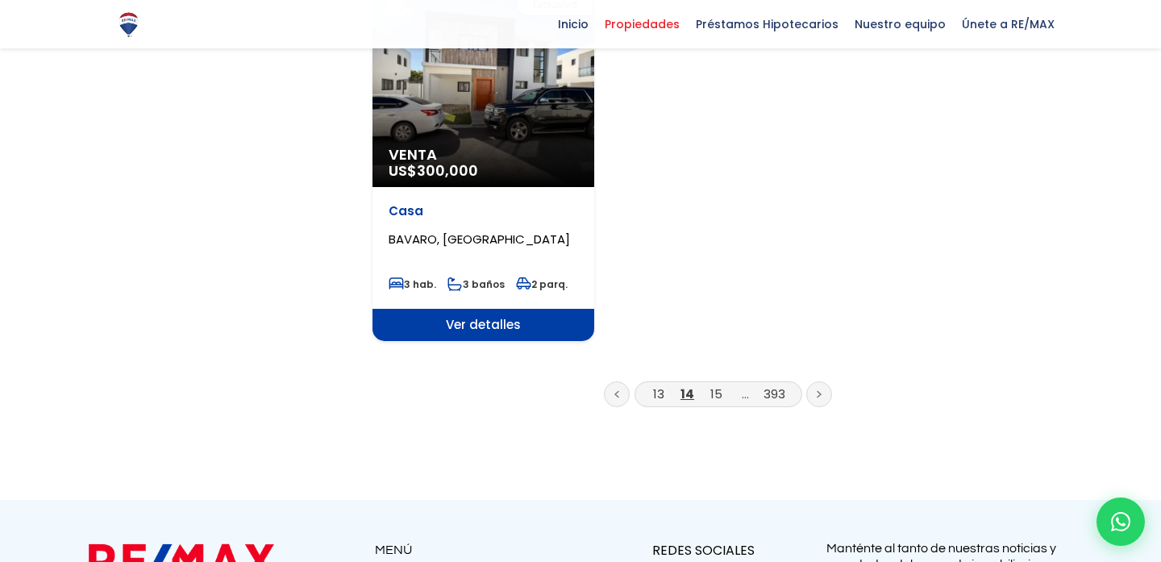
scroll to position [2114, 0]
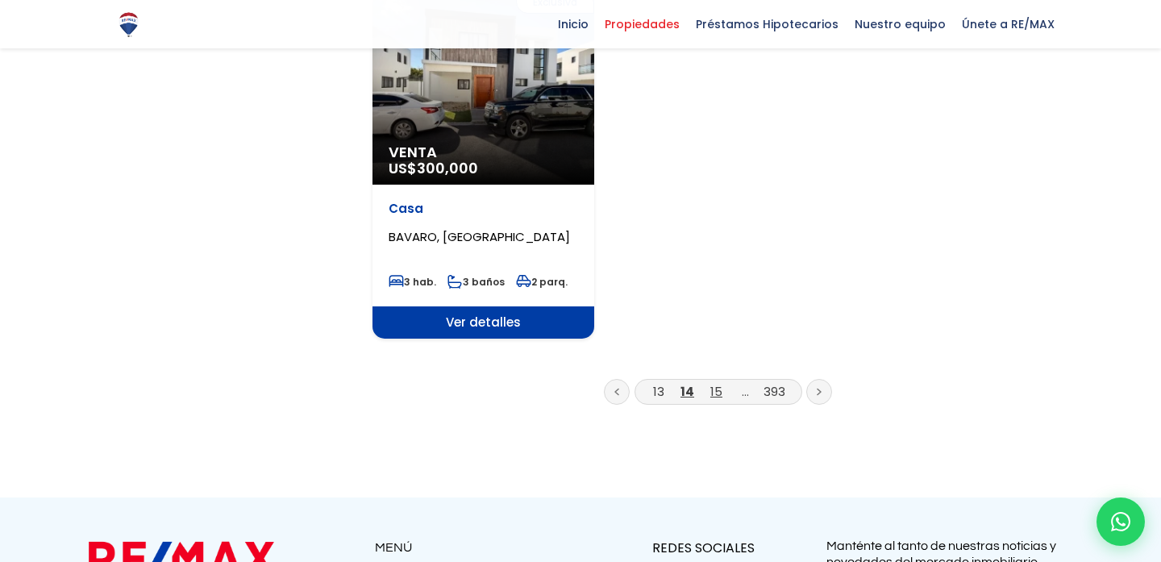
click at [718, 383] on link "15" at bounding box center [716, 391] width 12 height 17
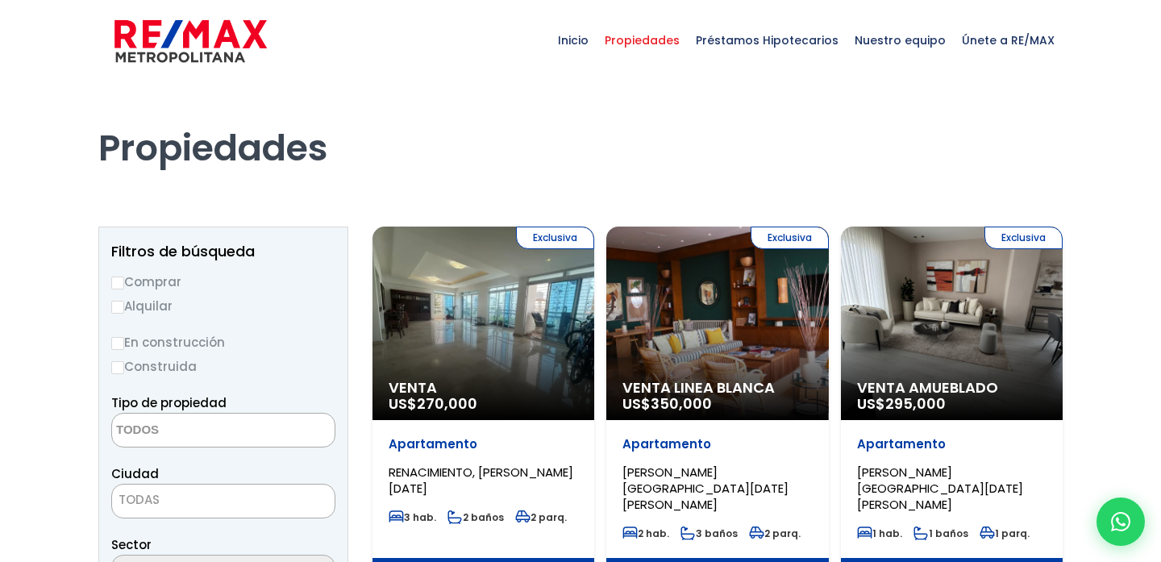
select select
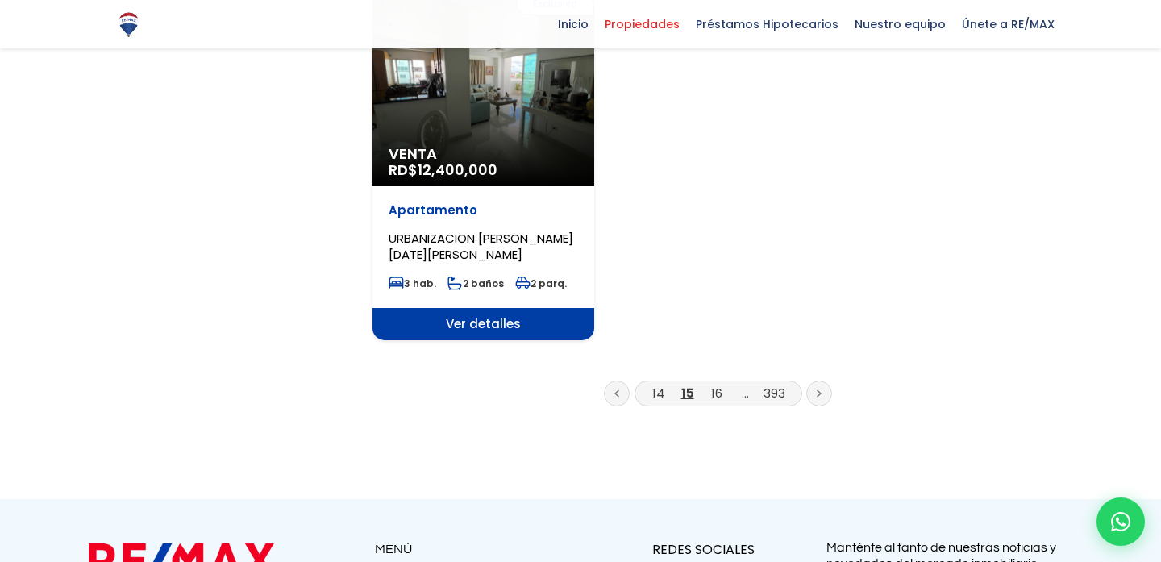
scroll to position [2102, 0]
click at [718, 384] on link "16" at bounding box center [716, 392] width 11 height 17
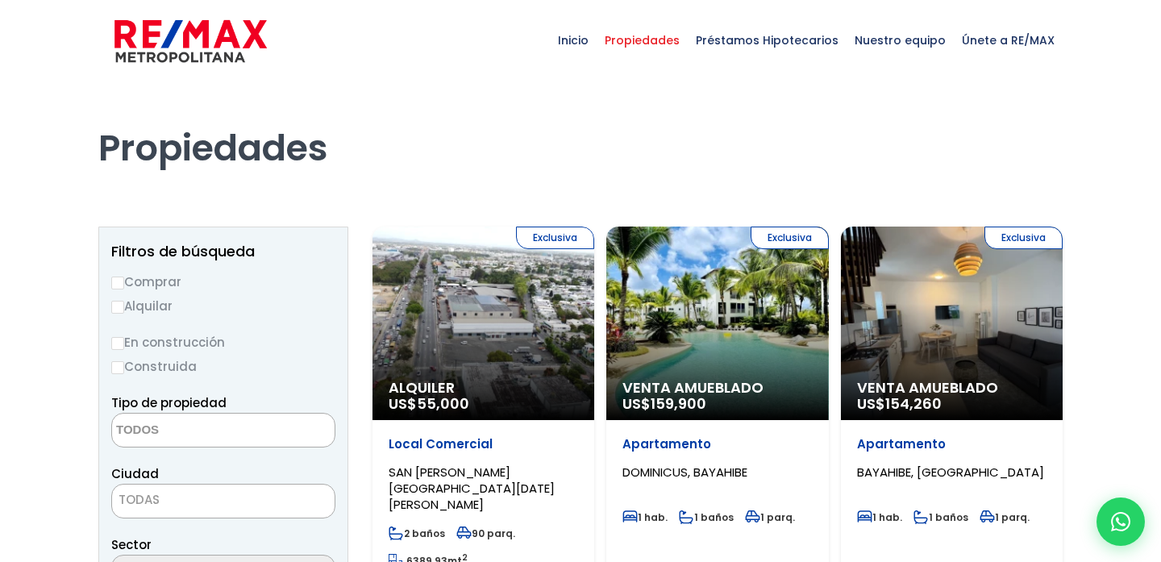
select select
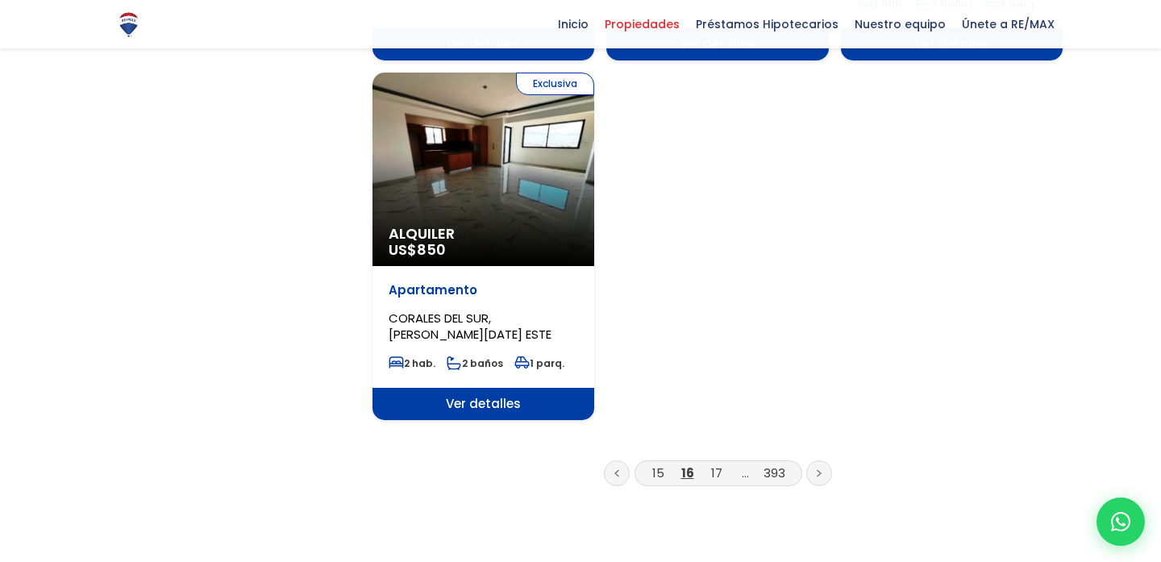
scroll to position [2034, 0]
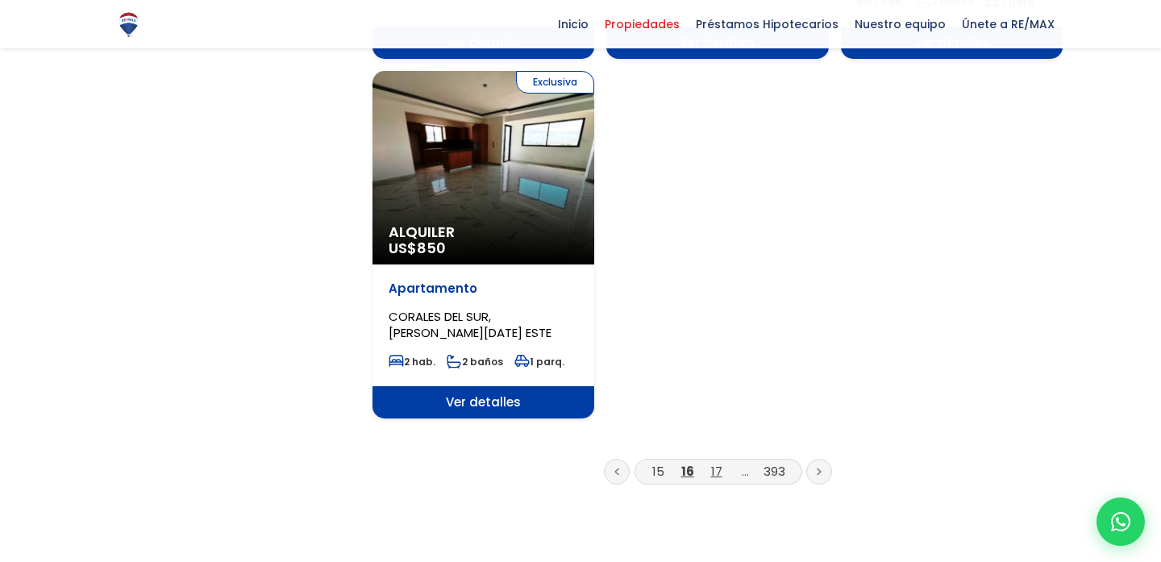
click at [716, 463] on link "17" at bounding box center [716, 471] width 11 height 17
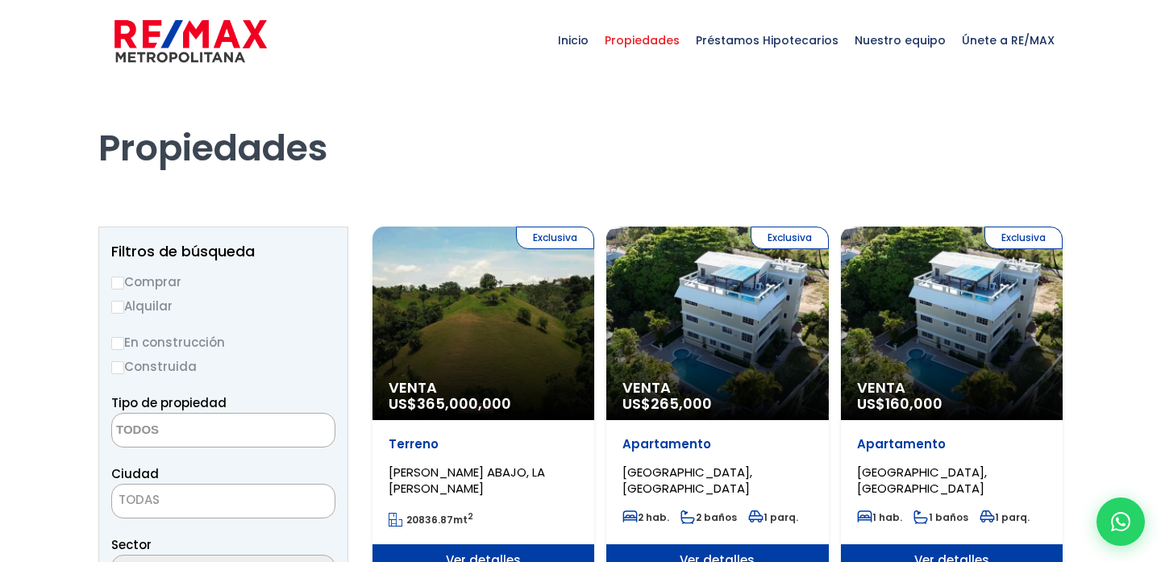
select select
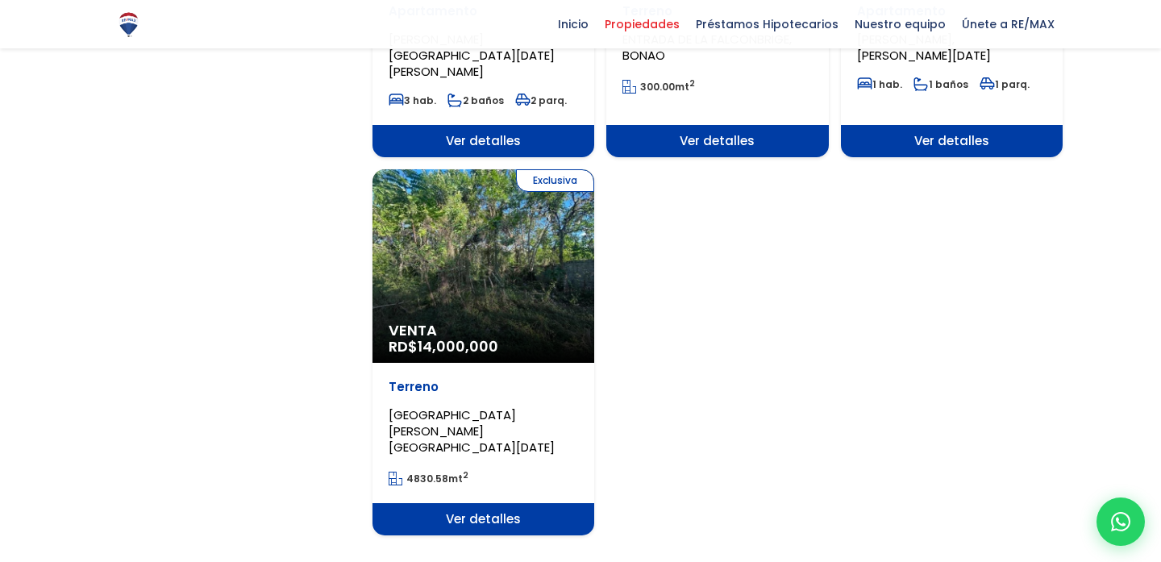
scroll to position [1903, 0]
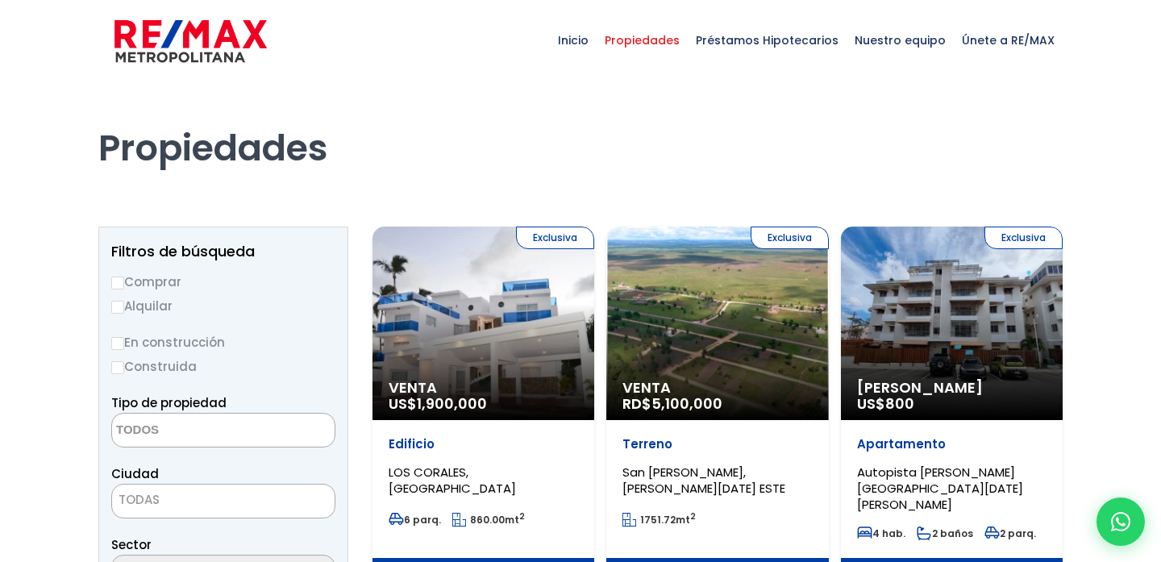
select select
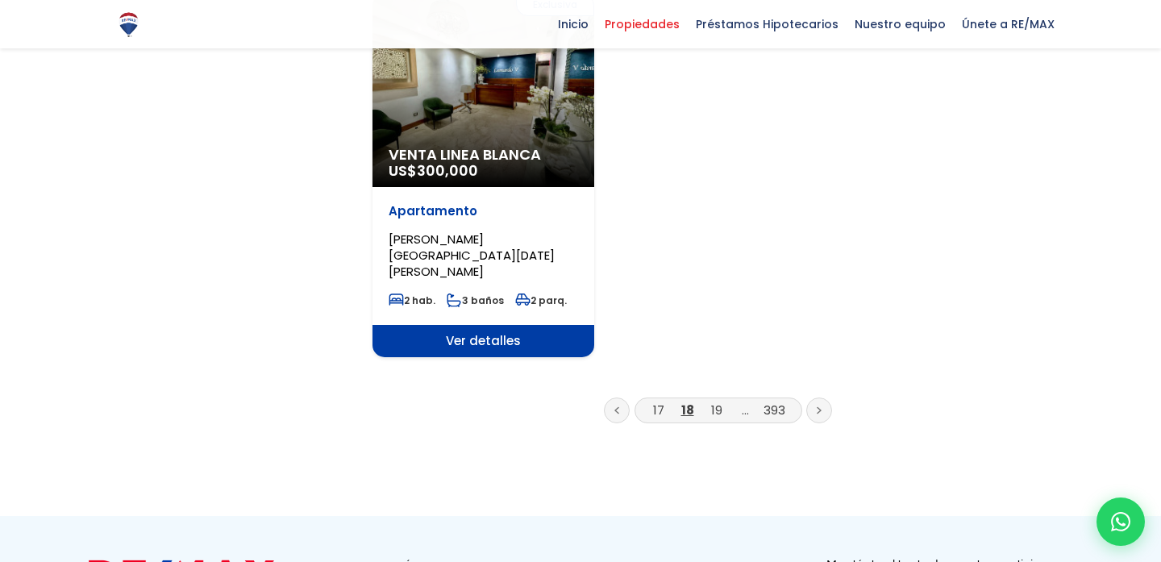
scroll to position [2252, 0]
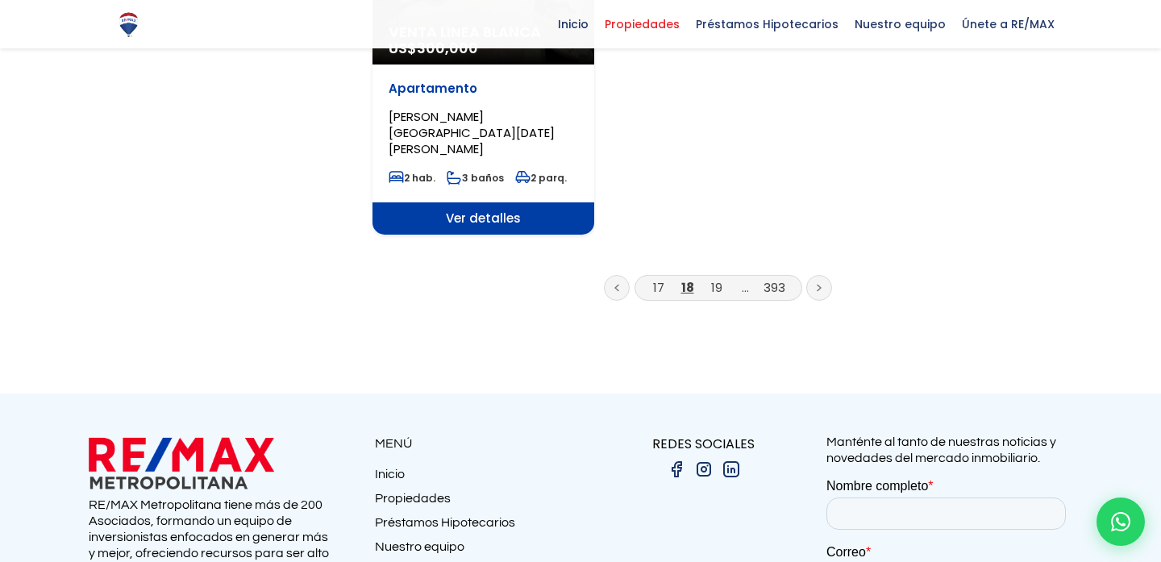
drag, startPoint x: 0, startPoint y: 0, endPoint x: 0, endPoint y: 527, distance: 526.6
click at [0, 527] on div at bounding box center [580, 545] width 1161 height 302
